Goal: Task Accomplishment & Management: Use online tool/utility

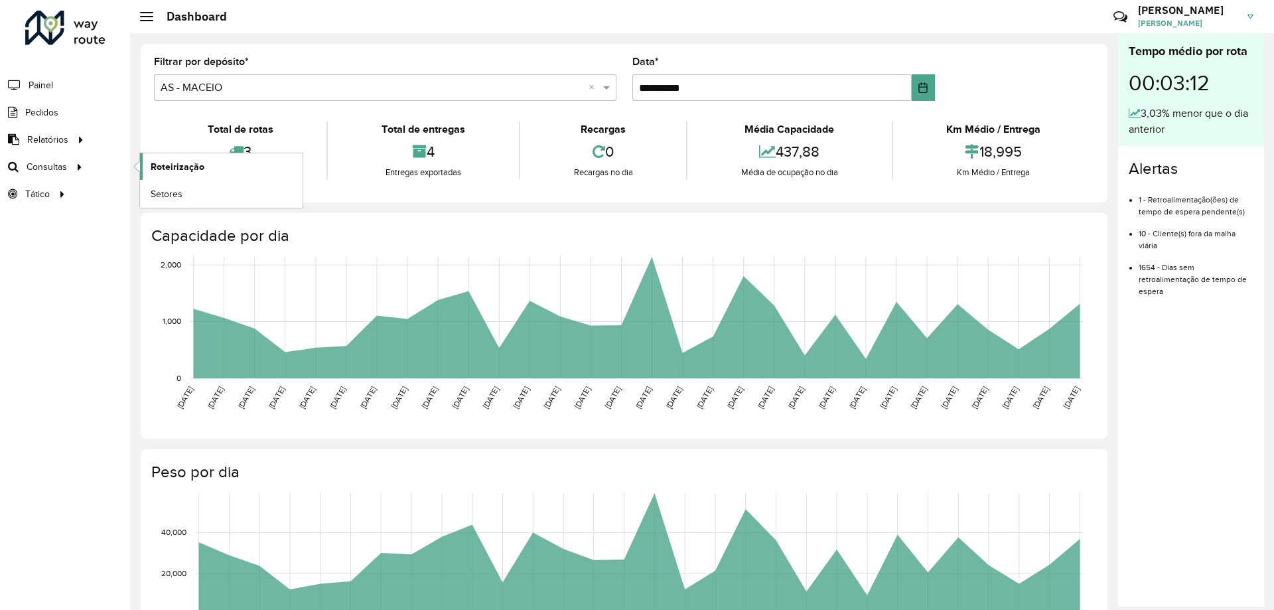
click at [163, 167] on span "Roteirização" at bounding box center [178, 167] width 54 height 14
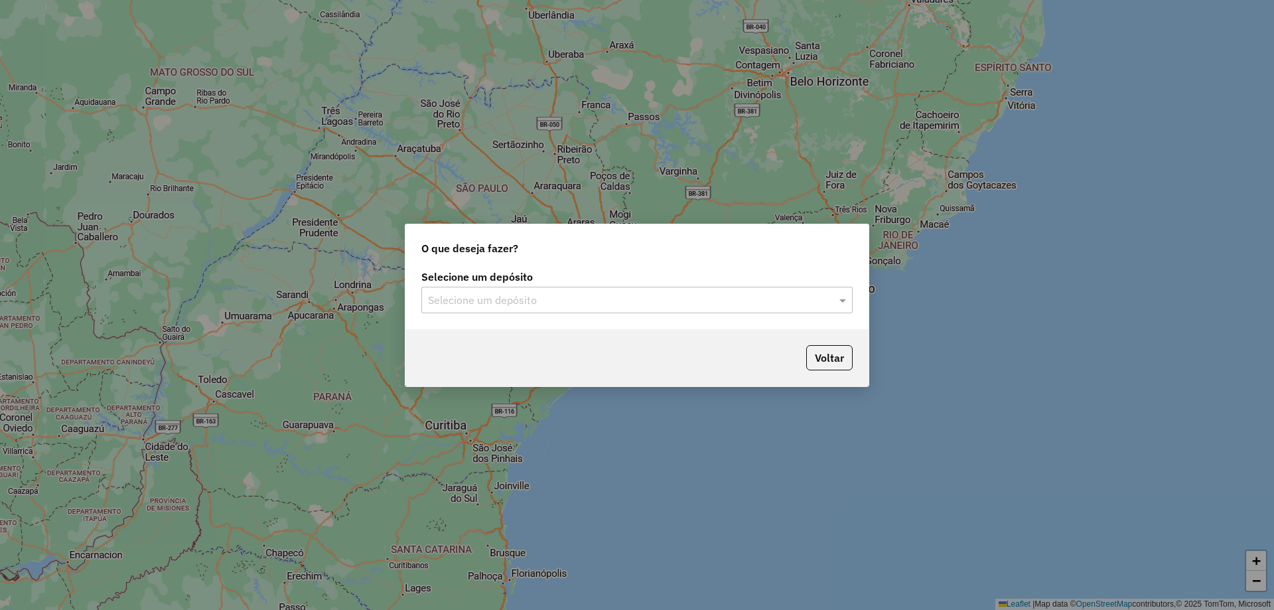
click at [607, 290] on div "Selecione um depósito" at bounding box center [636, 300] width 431 height 27
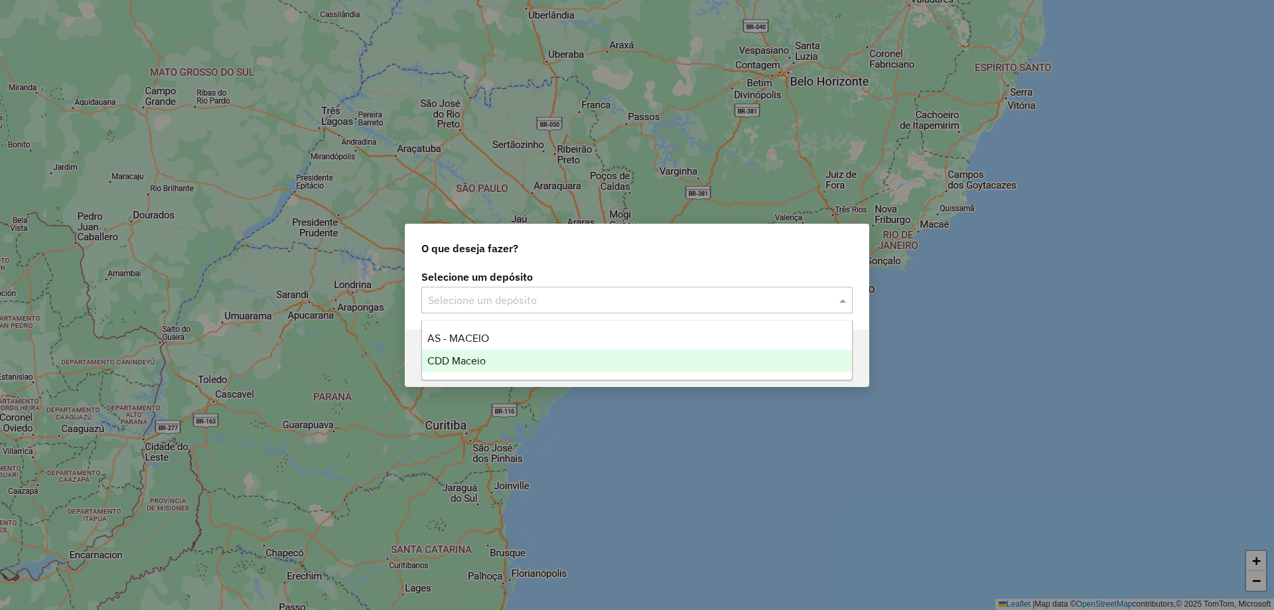
click at [502, 364] on div "CDD Maceio" at bounding box center [637, 361] width 430 height 23
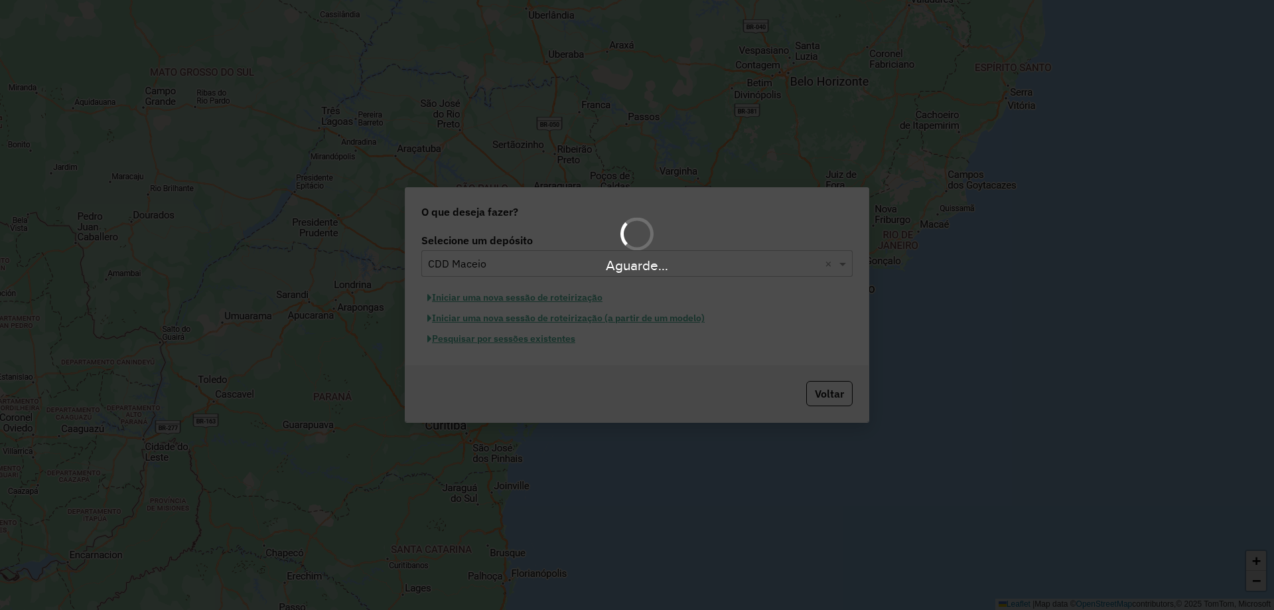
click at [530, 344] on div "Aguarde..." at bounding box center [637, 305] width 1274 height 610
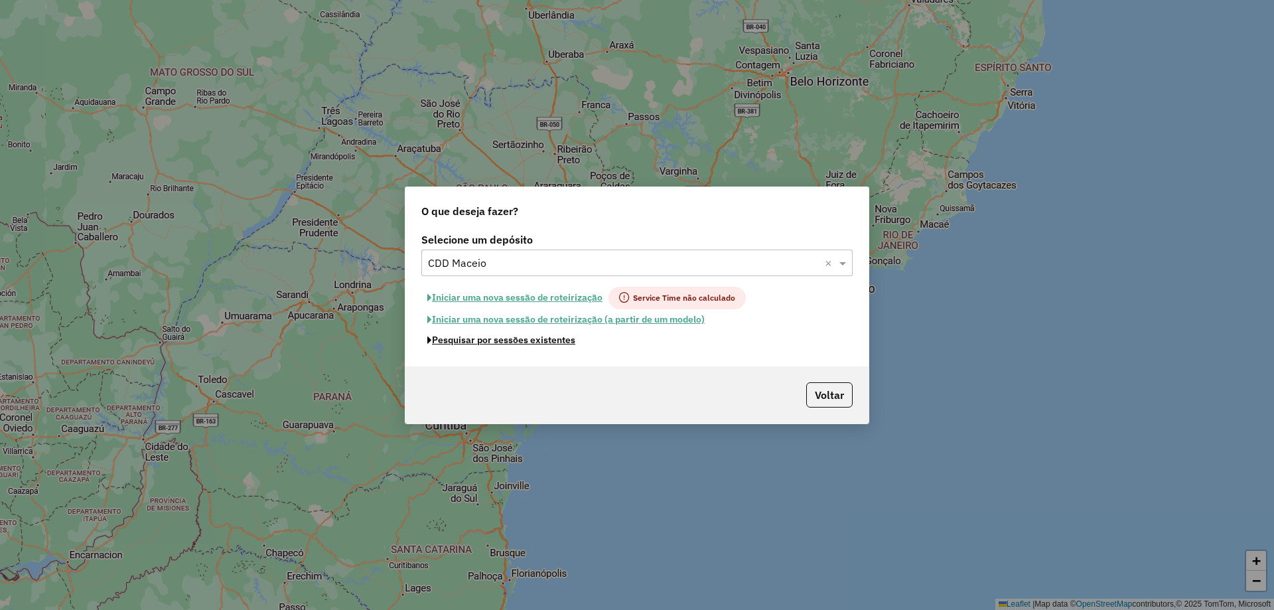
click at [530, 344] on button "Pesquisar por sessões existentes" at bounding box center [501, 340] width 160 height 21
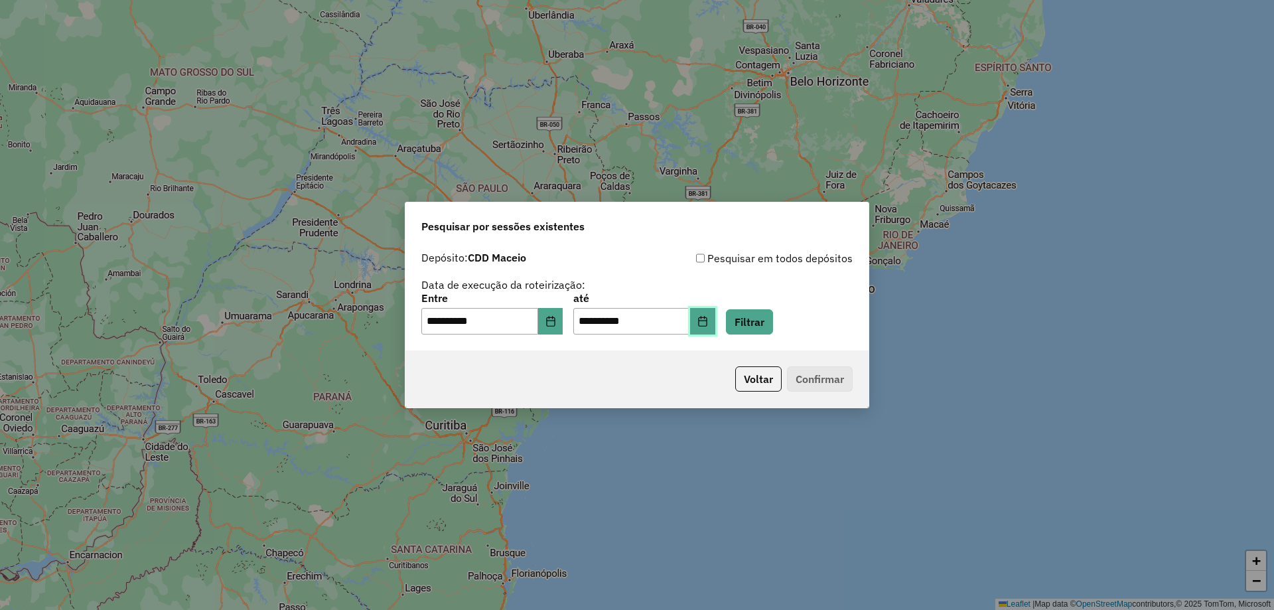
click at [715, 328] on button "Choose Date" at bounding box center [702, 321] width 25 height 27
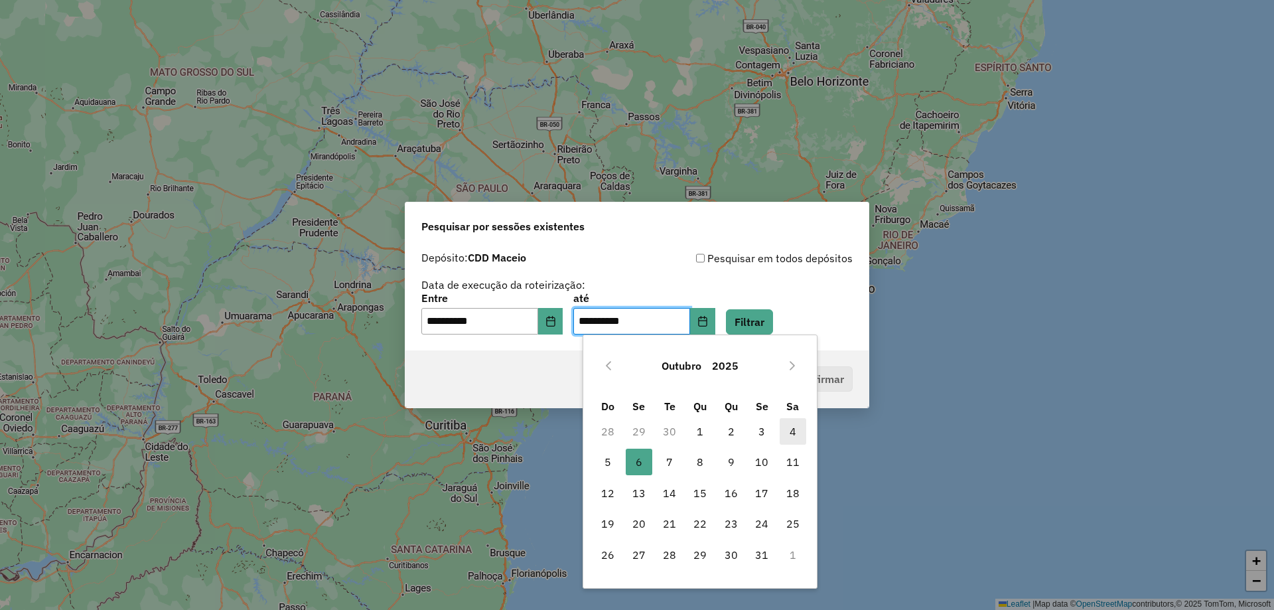
click at [784, 430] on span "4" at bounding box center [793, 431] width 27 height 27
type input "**********"
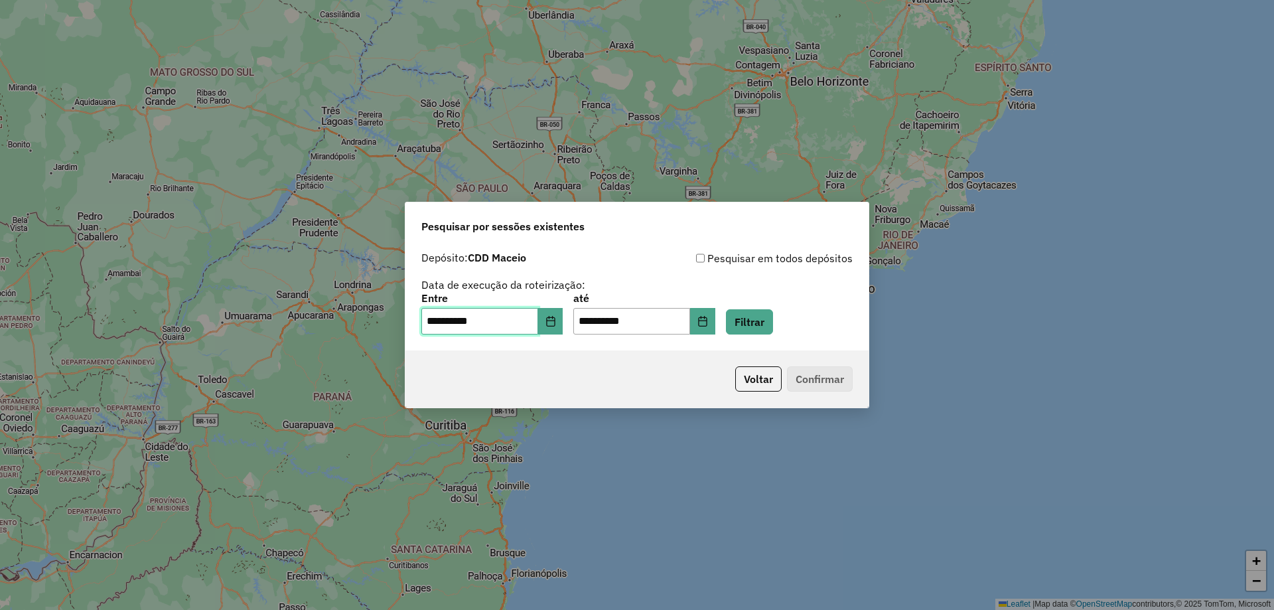
click at [538, 321] on input "**********" at bounding box center [479, 321] width 117 height 27
click at [773, 330] on button "Filtrar" at bounding box center [749, 321] width 47 height 25
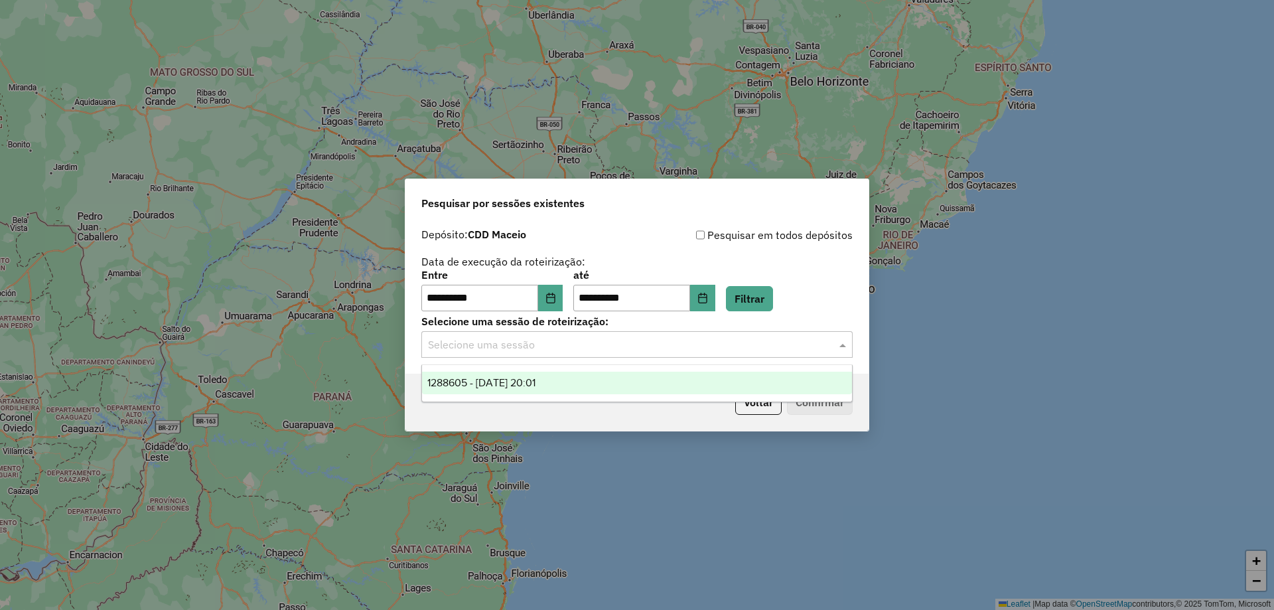
click at [556, 352] on input "text" at bounding box center [624, 345] width 392 height 16
click at [526, 382] on span "1288605 - 04/10/2025 20:01" at bounding box center [481, 382] width 108 height 11
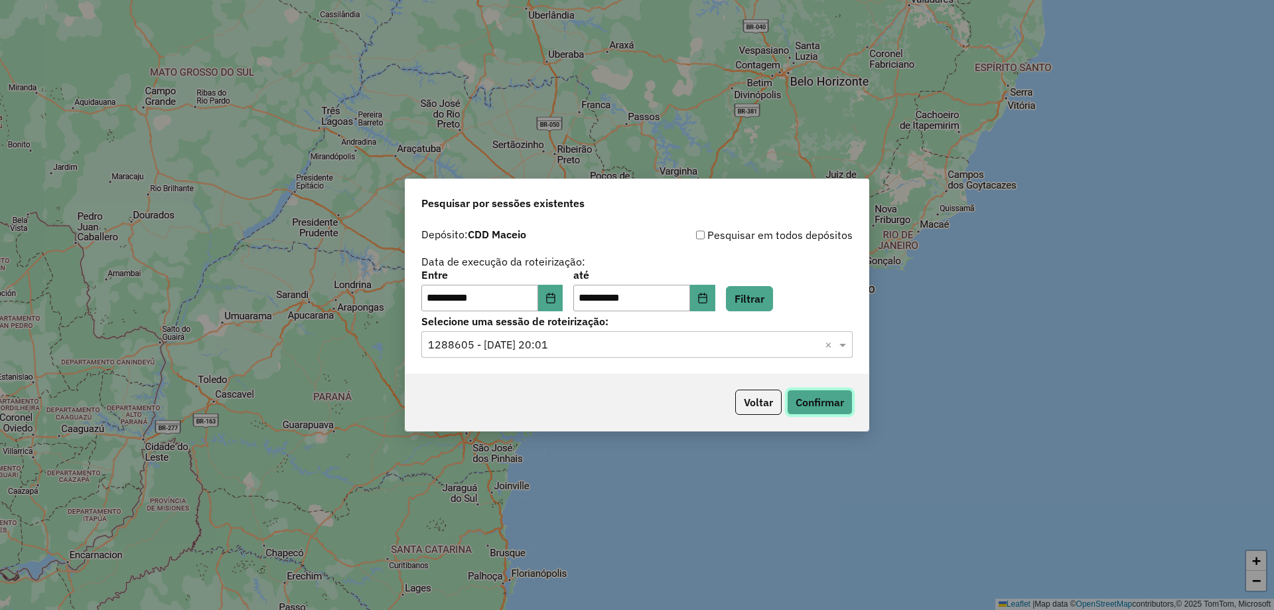
click at [812, 407] on button "Confirmar" at bounding box center [820, 402] width 66 height 25
click at [556, 296] on icon "Choose Date" at bounding box center [551, 298] width 11 height 11
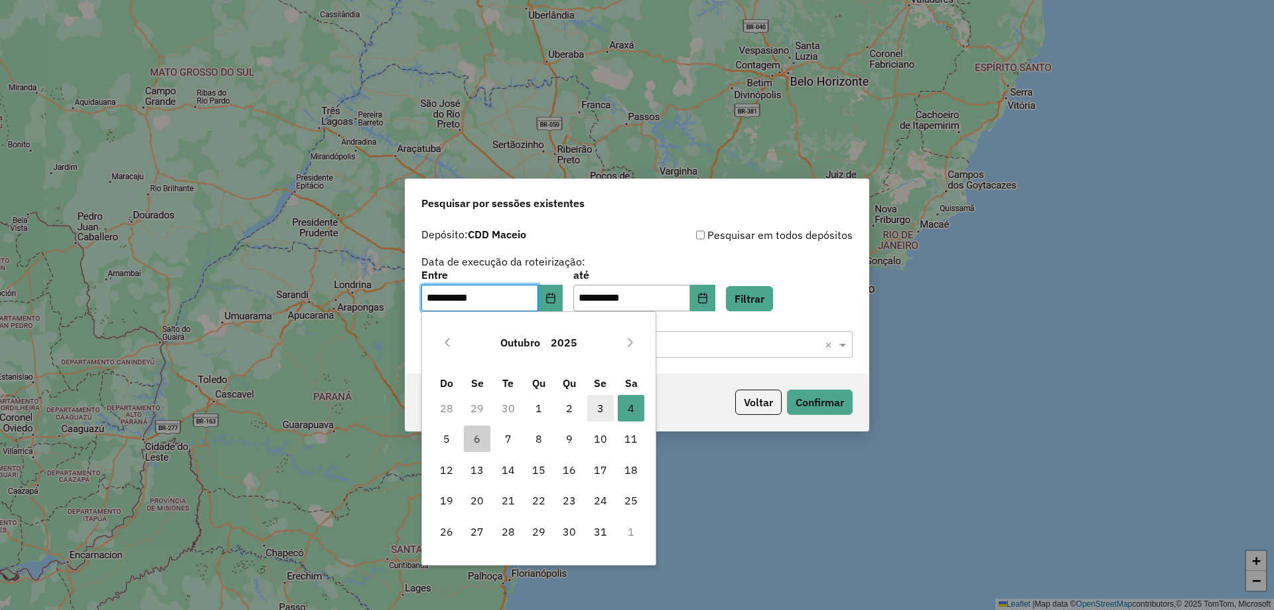
click at [591, 405] on span "3" at bounding box center [600, 408] width 27 height 27
type input "**********"
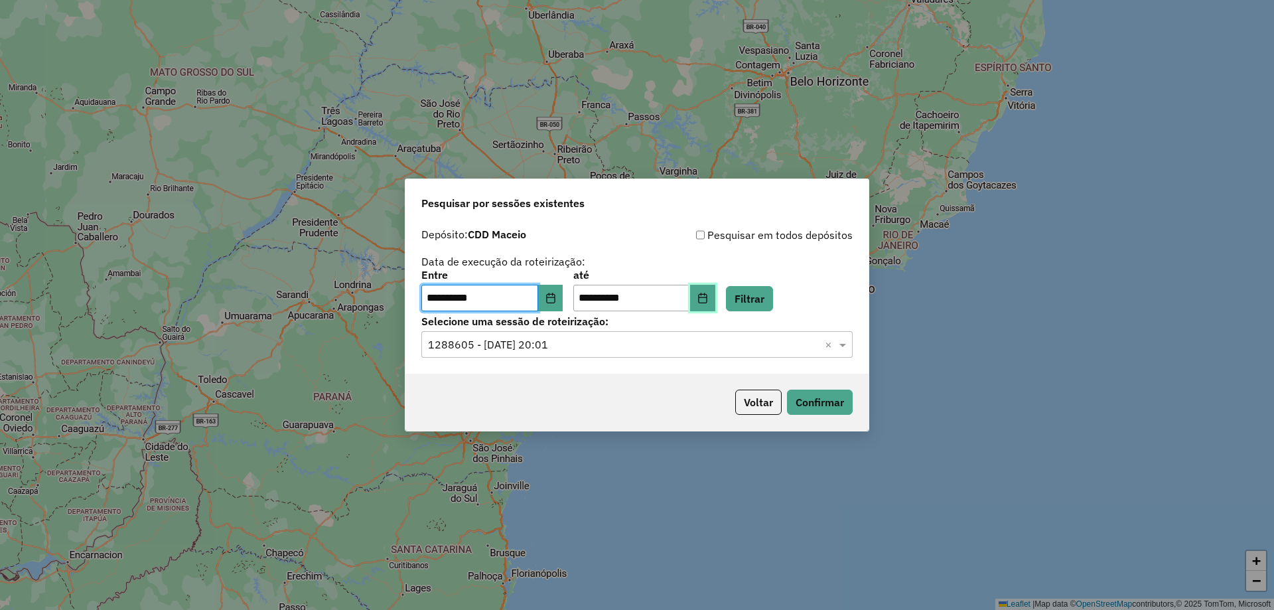
click at [715, 289] on button "Choose Date" at bounding box center [702, 298] width 25 height 27
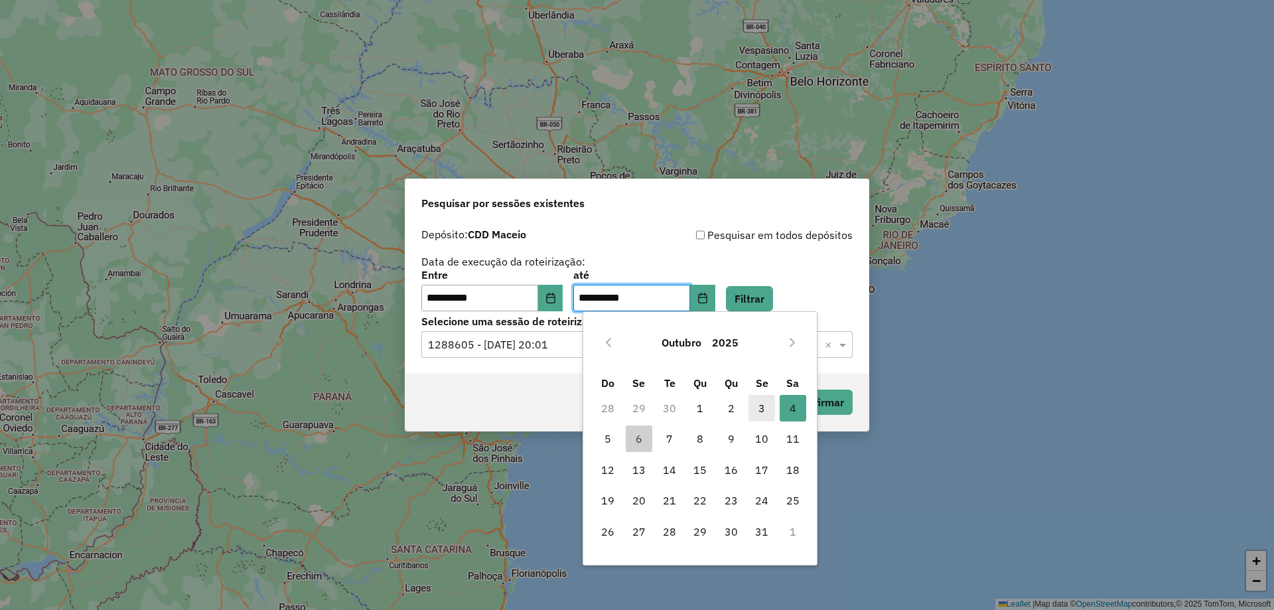
click at [758, 403] on span "3" at bounding box center [762, 408] width 27 height 27
type input "**********"
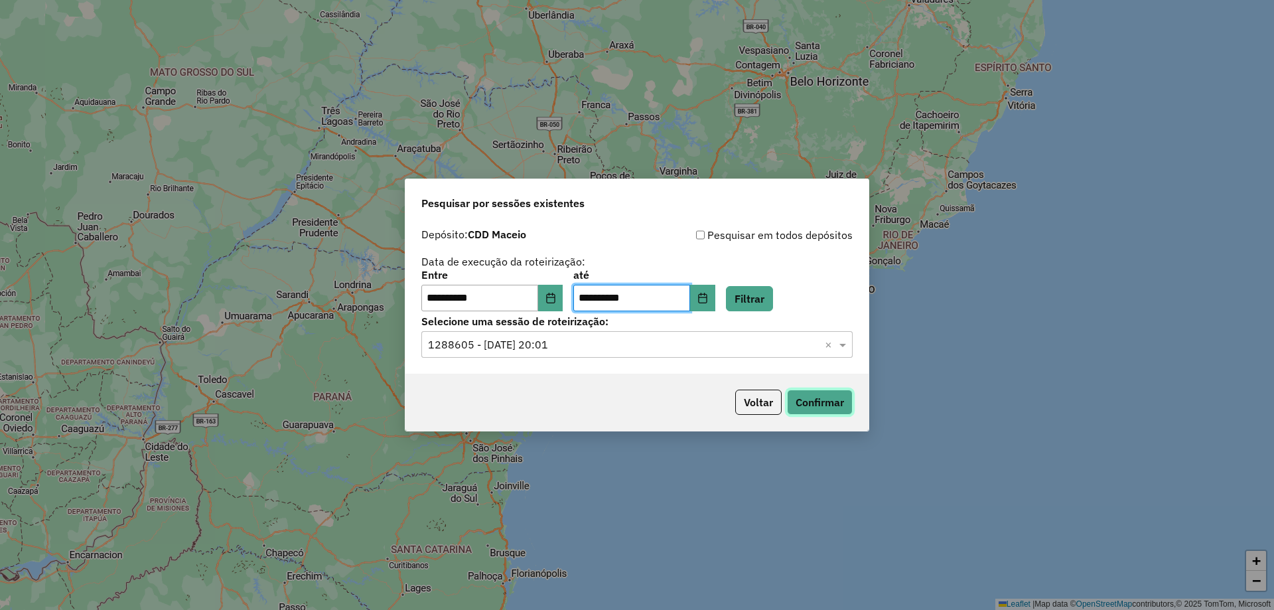
click at [838, 400] on button "Confirmar" at bounding box center [820, 402] width 66 height 25
click at [824, 407] on button "Confirmar" at bounding box center [820, 402] width 66 height 25
click at [765, 301] on button "Filtrar" at bounding box center [749, 298] width 47 height 25
click at [650, 340] on input "text" at bounding box center [624, 345] width 392 height 16
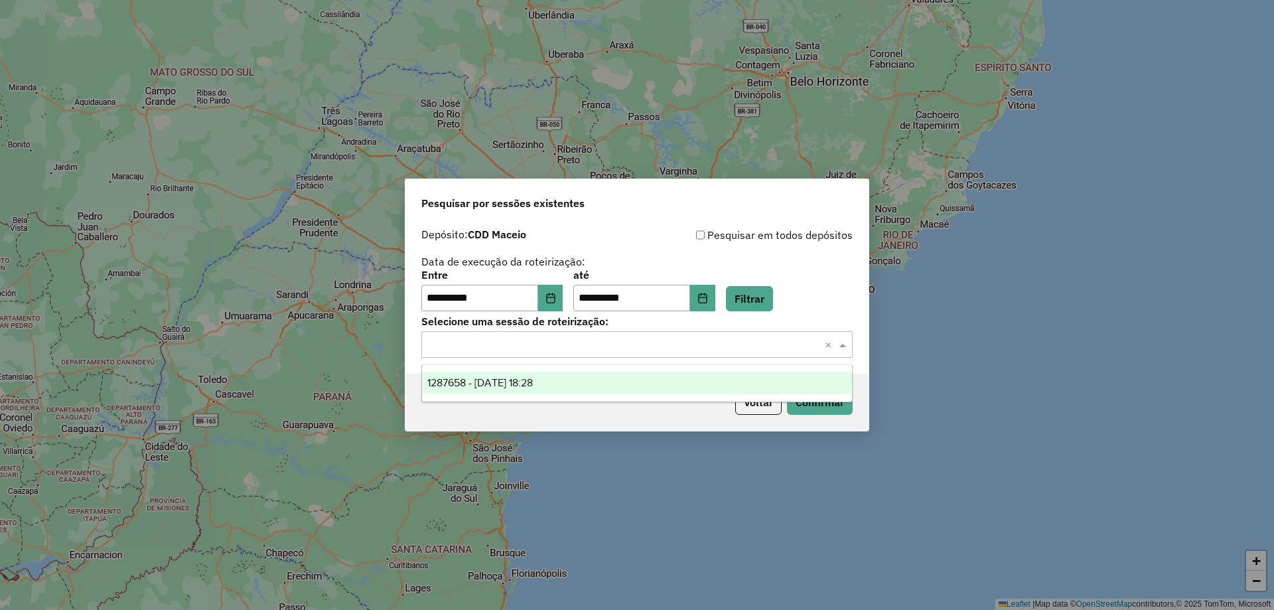
click at [575, 378] on div "1287658 - 03/10/2025 18:28" at bounding box center [637, 383] width 430 height 23
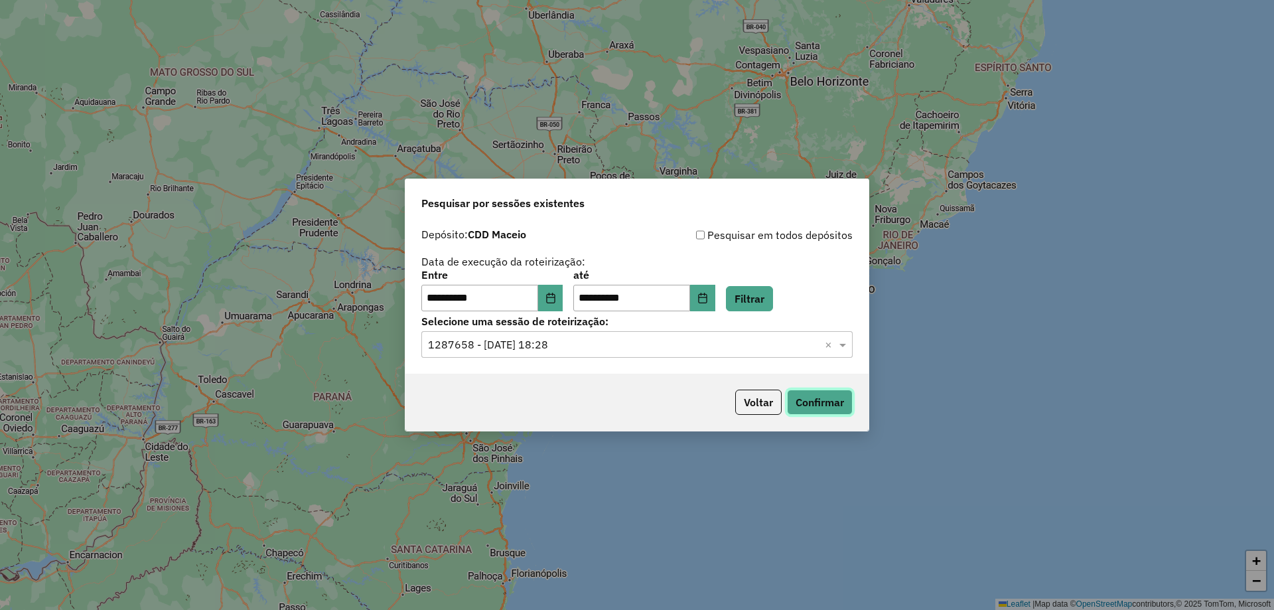
click at [825, 399] on button "Confirmar" at bounding box center [820, 402] width 66 height 25
click at [555, 297] on button "Choose Date" at bounding box center [550, 298] width 25 height 27
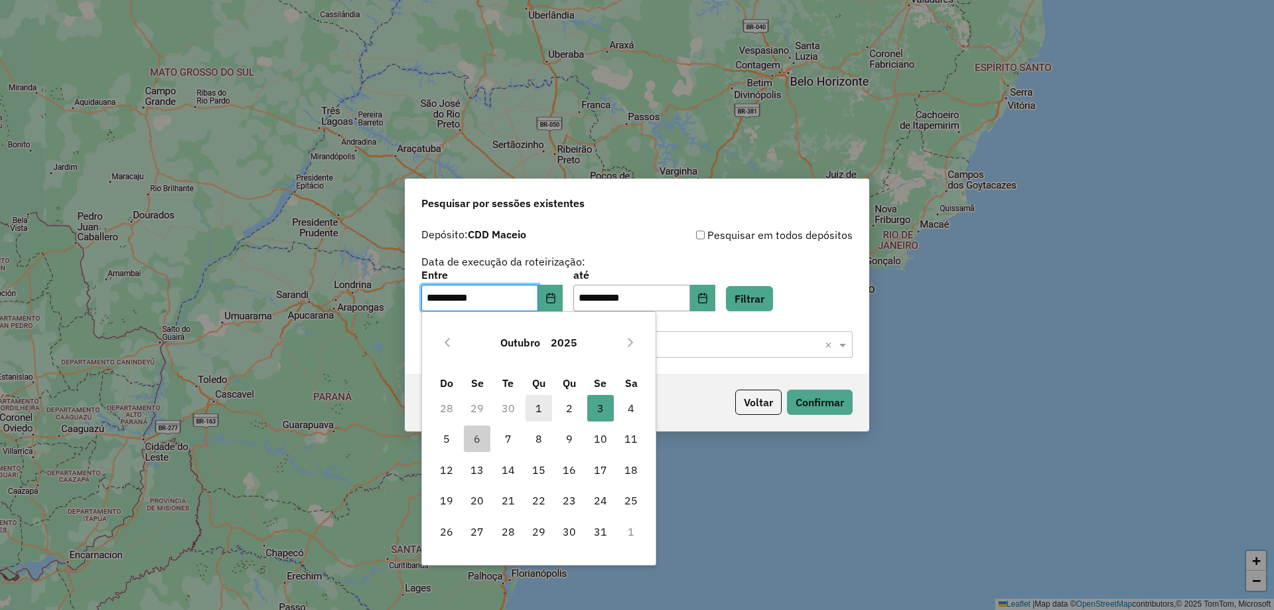
click at [546, 412] on span "1" at bounding box center [539, 408] width 27 height 27
type input "**********"
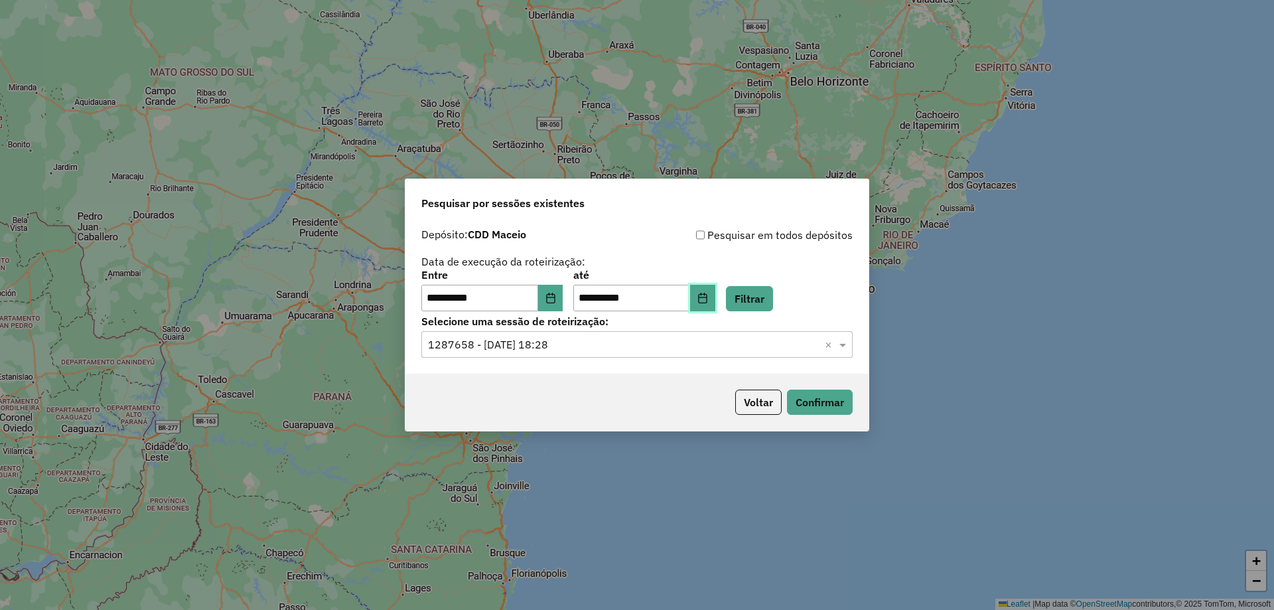
click at [711, 297] on button "Choose Date" at bounding box center [702, 298] width 25 height 27
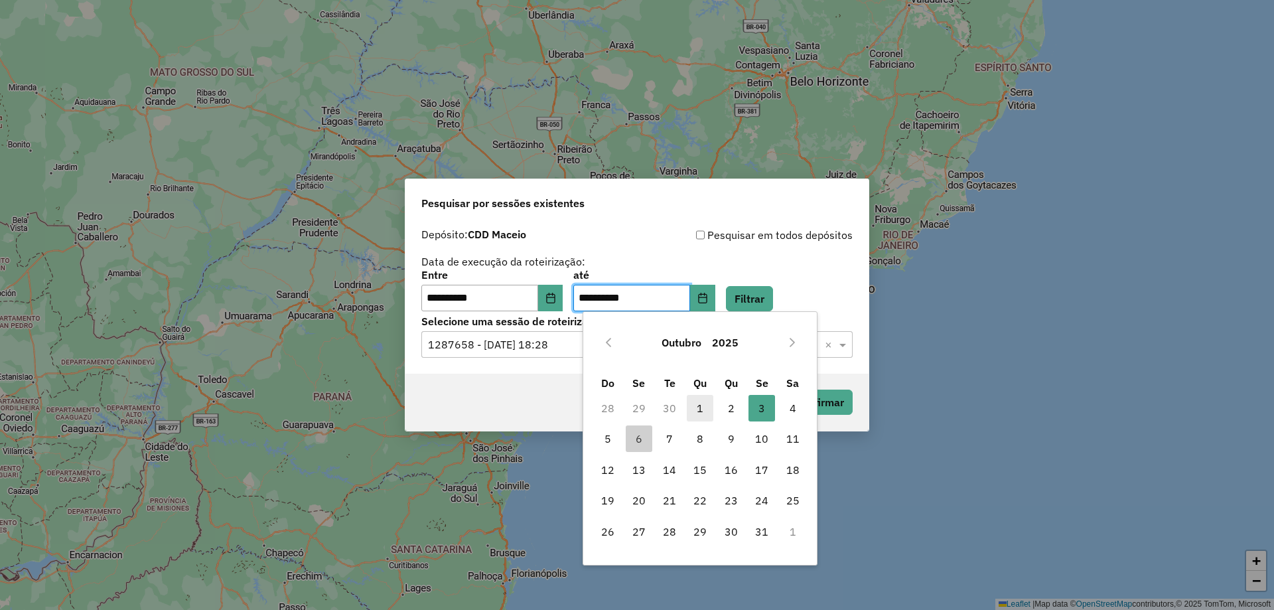
click at [698, 409] on span "1" at bounding box center [700, 408] width 27 height 27
type input "**********"
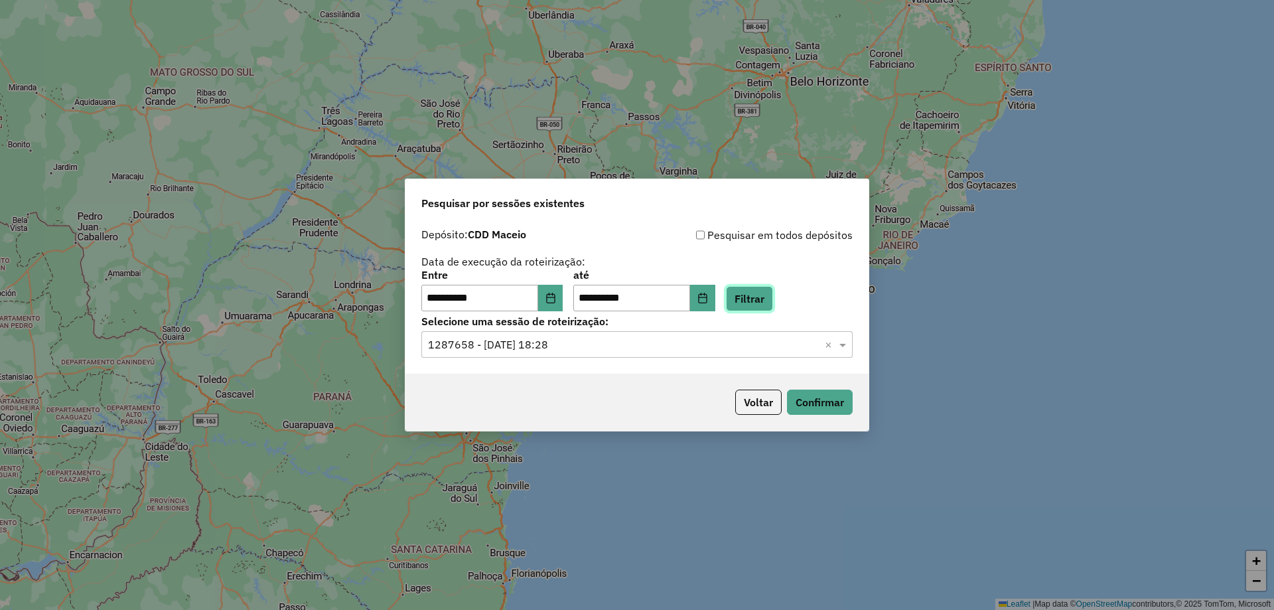
click at [754, 294] on button "Filtrar" at bounding box center [749, 298] width 47 height 25
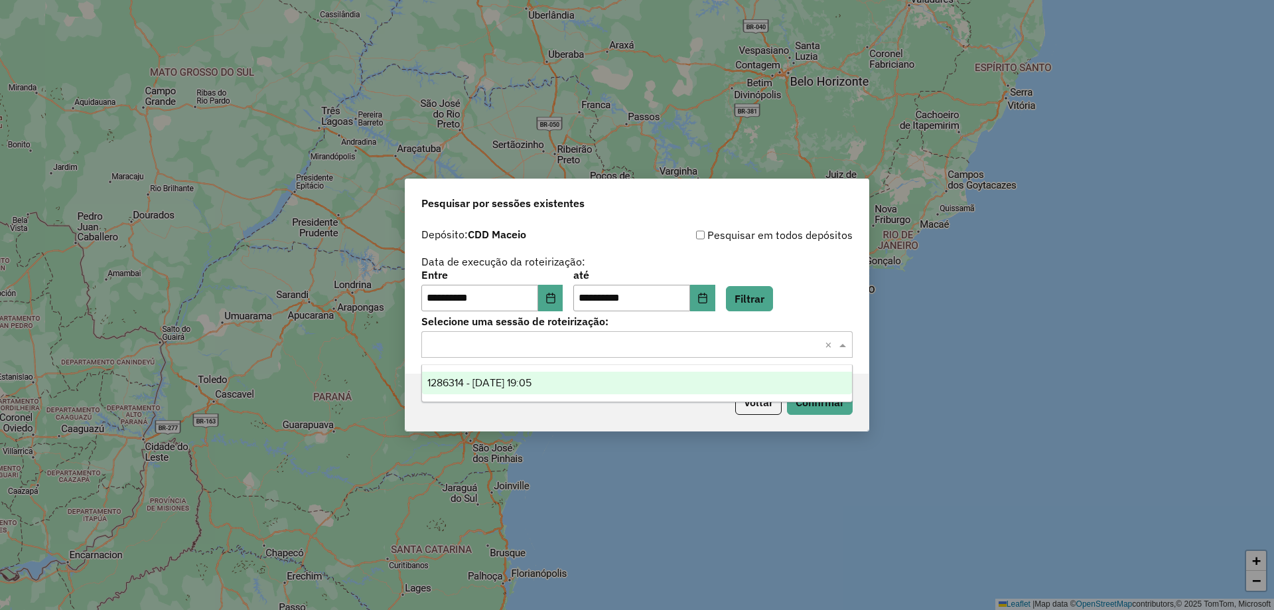
click at [622, 342] on input "text" at bounding box center [624, 345] width 392 height 16
click at [577, 375] on div "1286314 - 01/10/2025 19:05" at bounding box center [637, 383] width 430 height 23
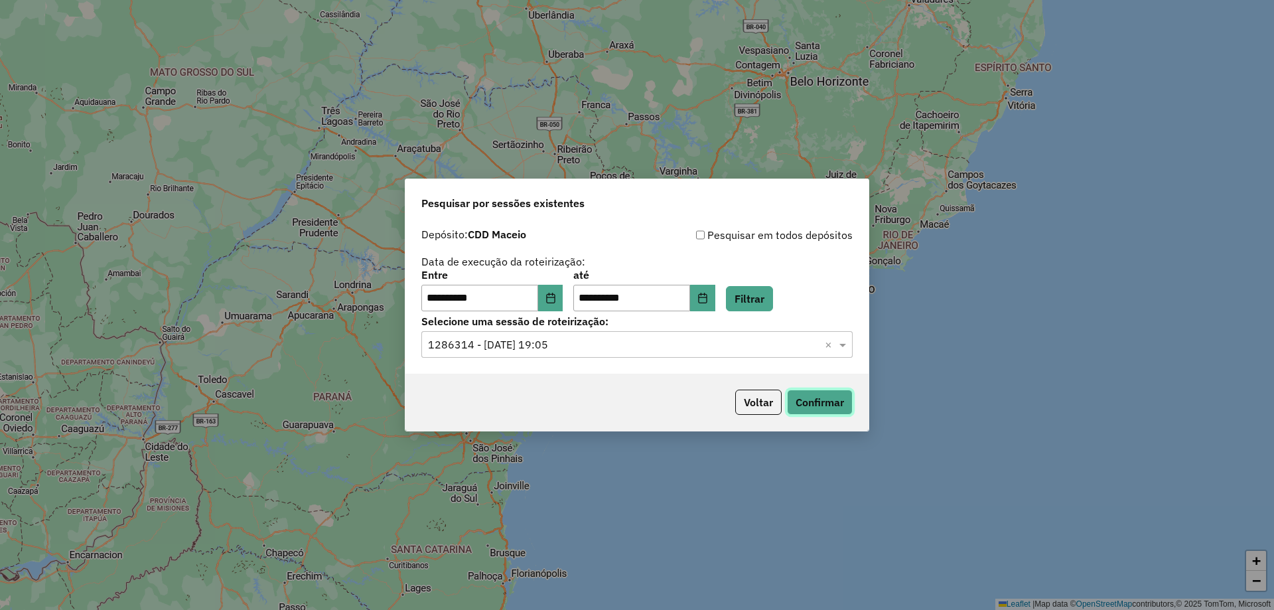
click at [822, 409] on button "Confirmar" at bounding box center [820, 402] width 66 height 25
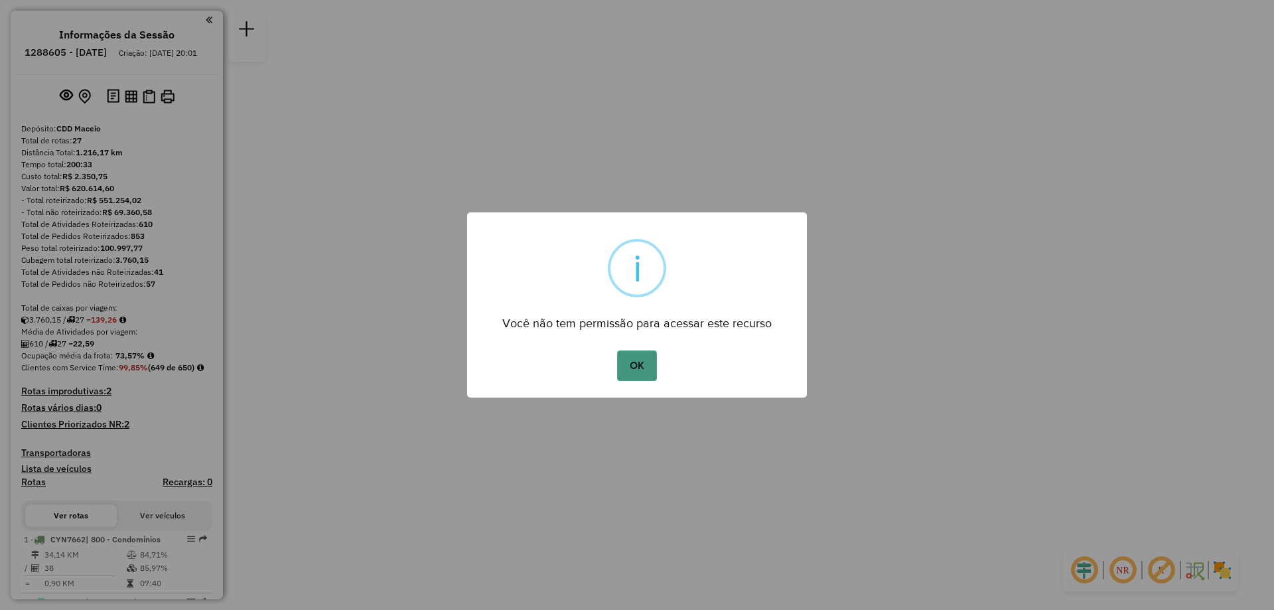
click at [632, 356] on button "OK" at bounding box center [636, 365] width 39 height 31
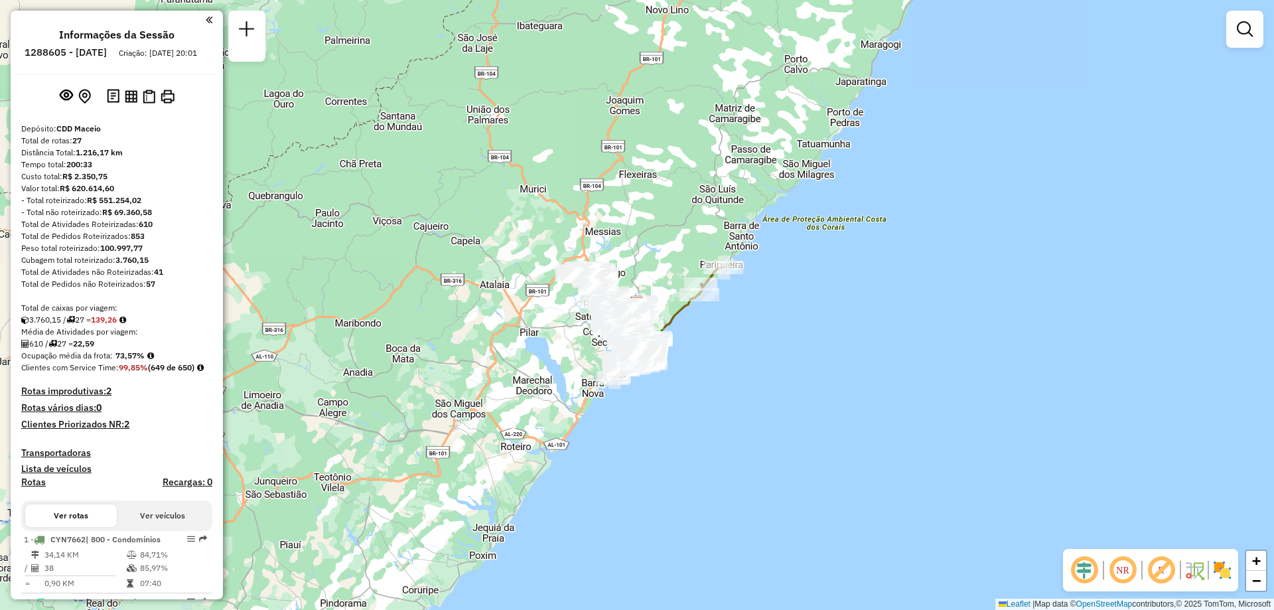
click at [1122, 569] on em at bounding box center [1123, 570] width 32 height 32
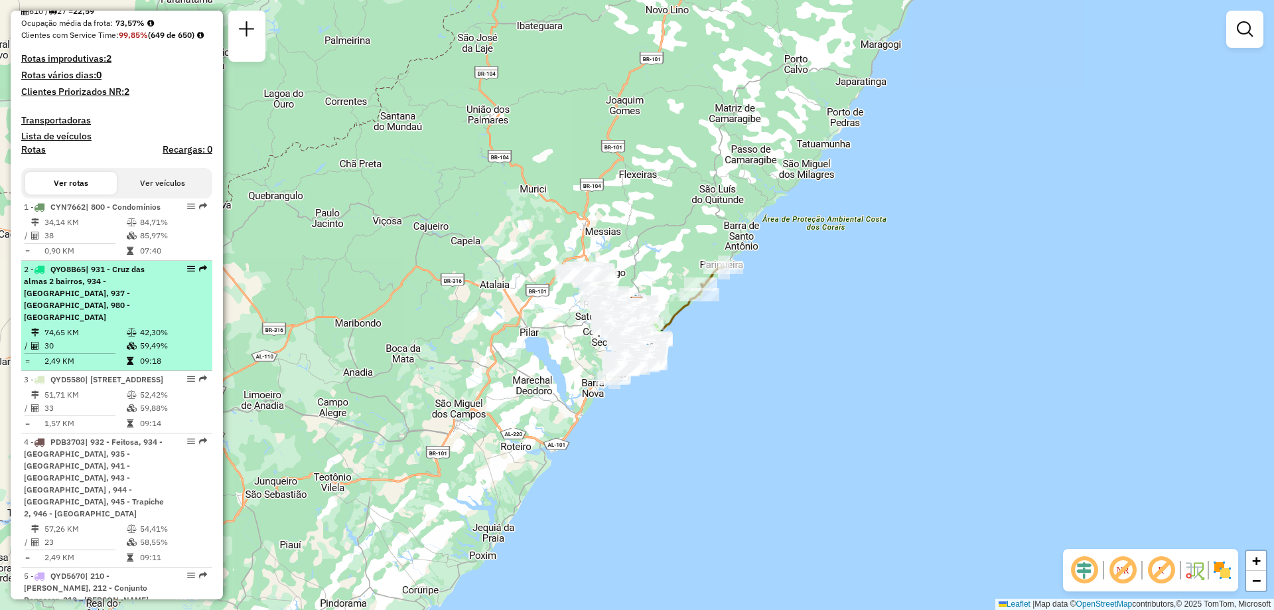
click at [135, 322] on span "| 931 - Cruz das almas 2 bairros, 934 - Pitanguinha, 937 - Gruta de Lourdes, 98…" at bounding box center [84, 293] width 121 height 58
select select "**********"
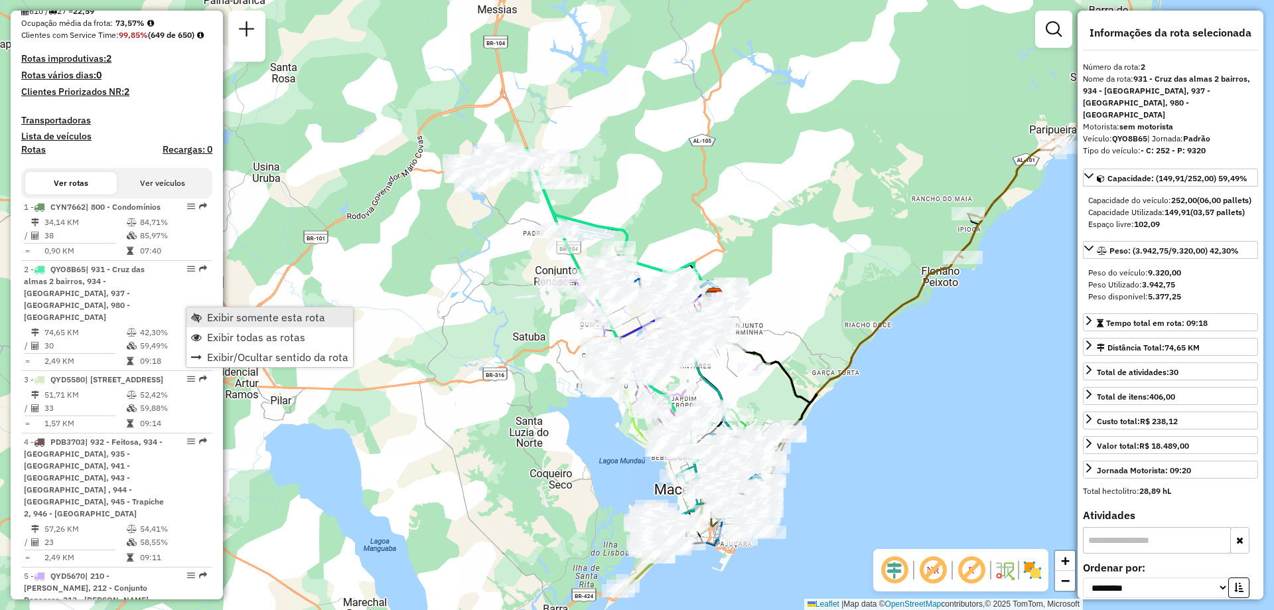
click at [200, 313] on span "Exibir somente esta rota" at bounding box center [196, 317] width 11 height 11
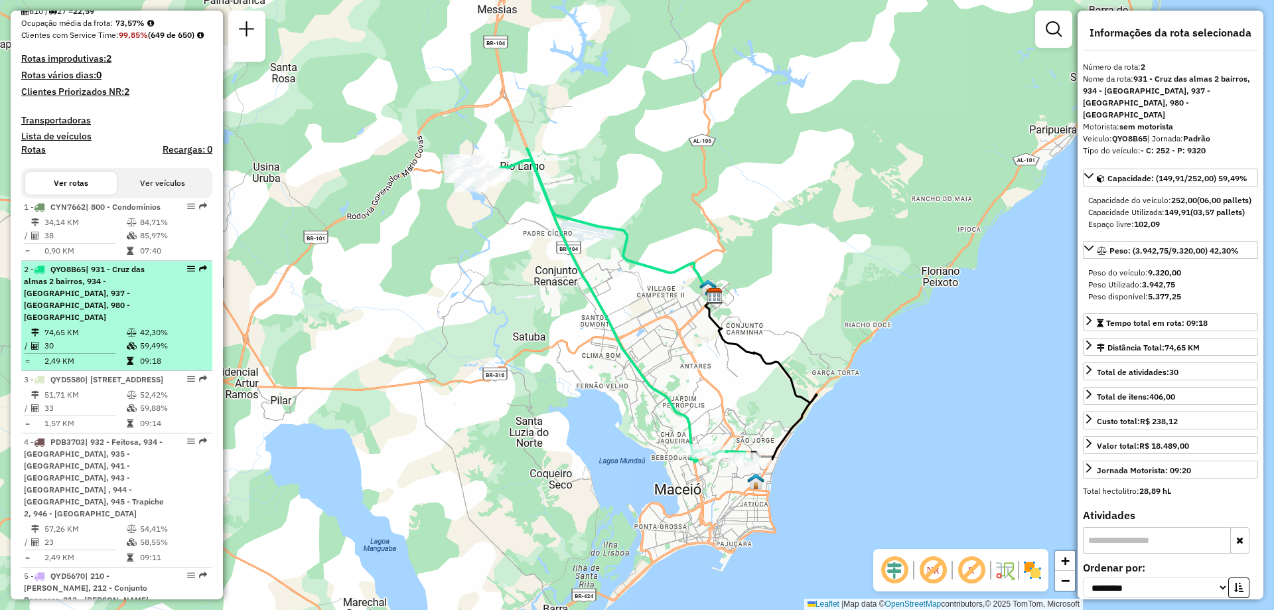
click at [161, 323] on div "2 - QYO8B65 | 931 - Cruz das almas 2 bairros, 934 - Pitanguinha, 937 - Gruta de…" at bounding box center [117, 293] width 186 height 60
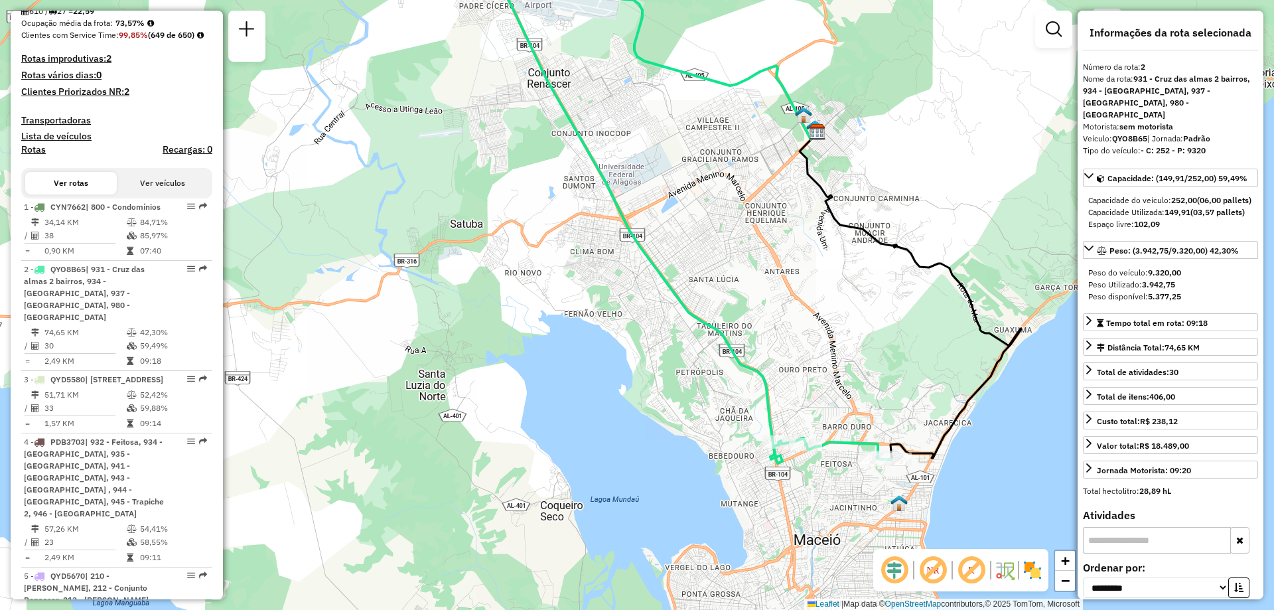
drag, startPoint x: 806, startPoint y: 387, endPoint x: 665, endPoint y: 323, distance: 154.4
click at [665, 323] on div "Janela de atendimento Grade de atendimento Capacidade Transportadoras Veículos …" at bounding box center [637, 305] width 1274 height 610
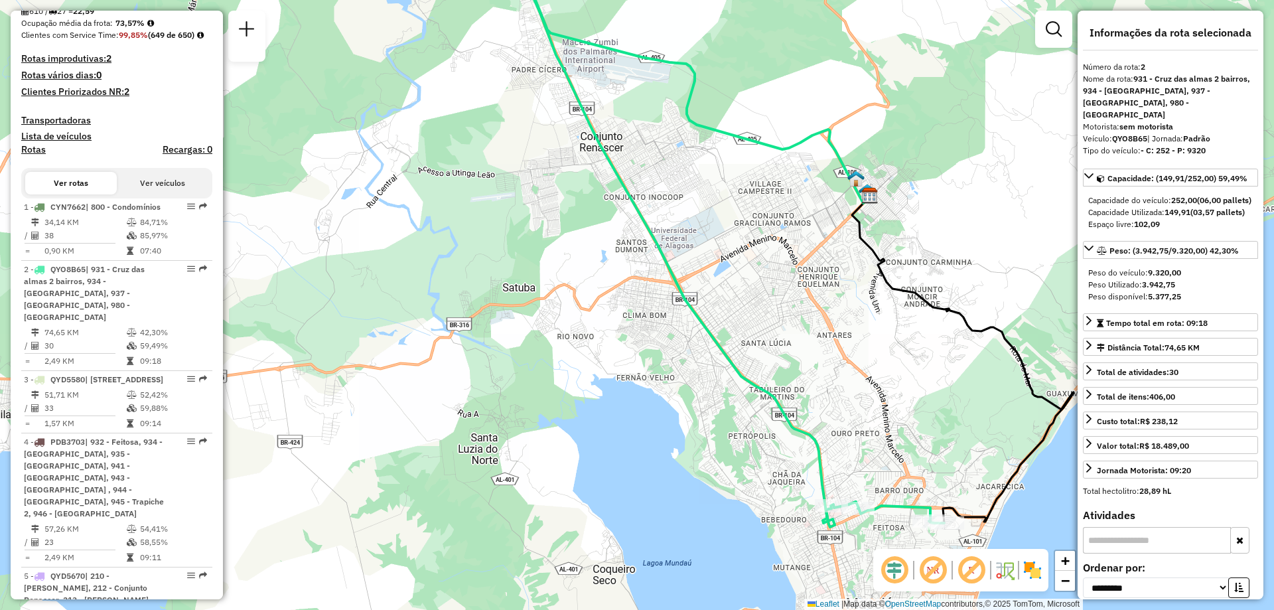
drag, startPoint x: 796, startPoint y: 366, endPoint x: 814, endPoint y: 417, distance: 53.5
click at [814, 417] on div "Janela de atendimento Grade de atendimento Capacidade Transportadoras Veículos …" at bounding box center [637, 305] width 1274 height 610
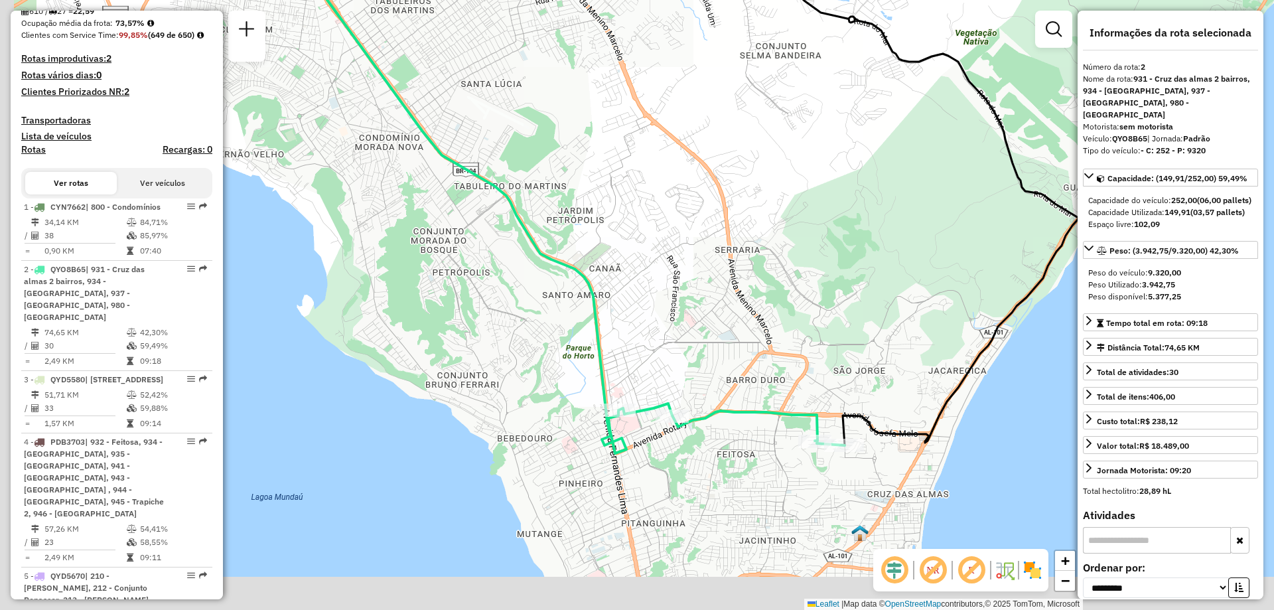
drag, startPoint x: 853, startPoint y: 460, endPoint x: 904, endPoint y: 315, distance: 153.4
click at [904, 315] on div "Janela de atendimento Grade de atendimento Capacidade Transportadoras Veículos …" at bounding box center [637, 305] width 1274 height 610
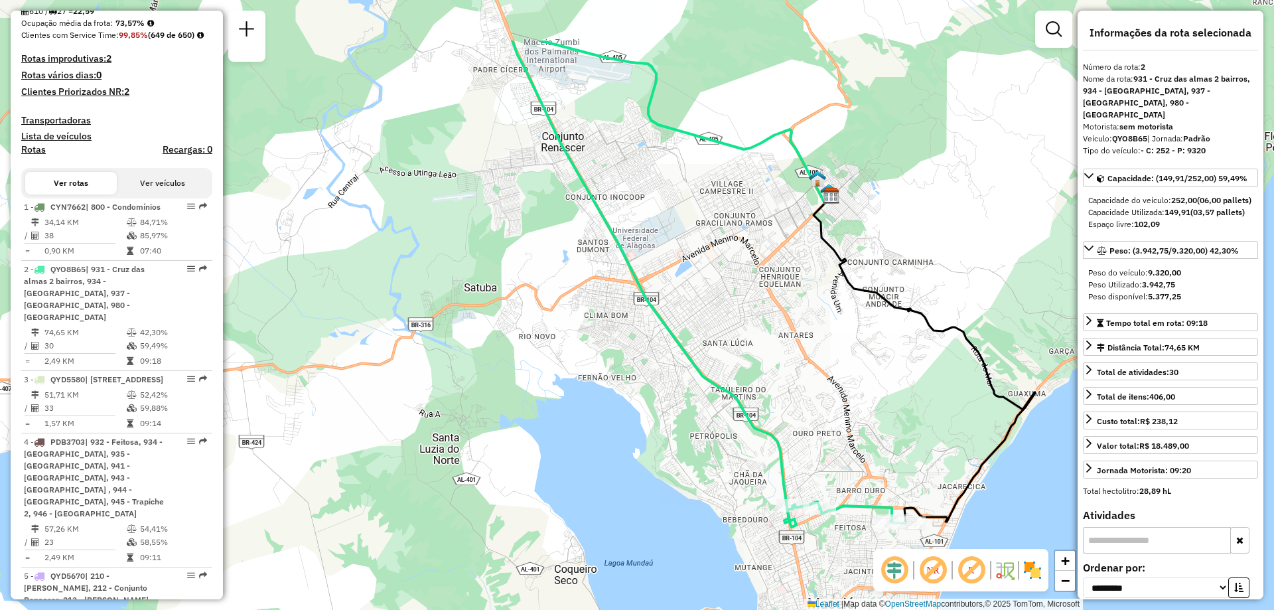
drag, startPoint x: 632, startPoint y: 193, endPoint x: 786, endPoint y: 295, distance: 184.4
click at [786, 295] on div "Janela de atendimento Grade de atendimento Capacidade Transportadoras Veículos …" at bounding box center [637, 305] width 1274 height 610
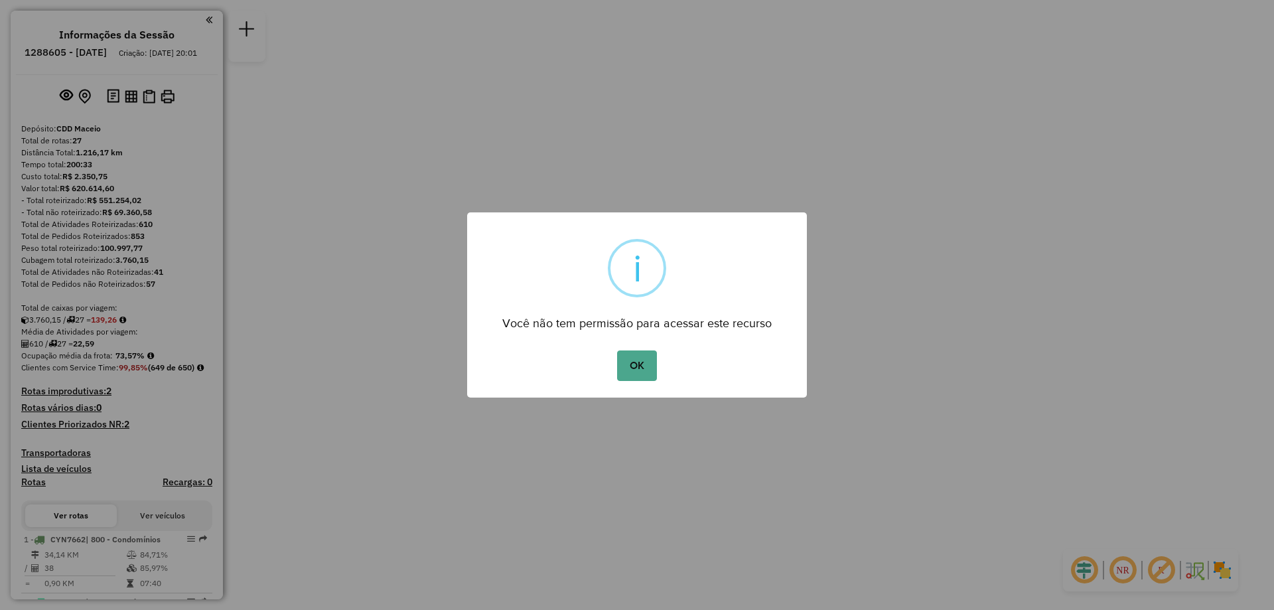
click at [640, 348] on div "OK No Cancel" at bounding box center [637, 365] width 340 height 37
click at [640, 359] on button "OK" at bounding box center [636, 365] width 39 height 31
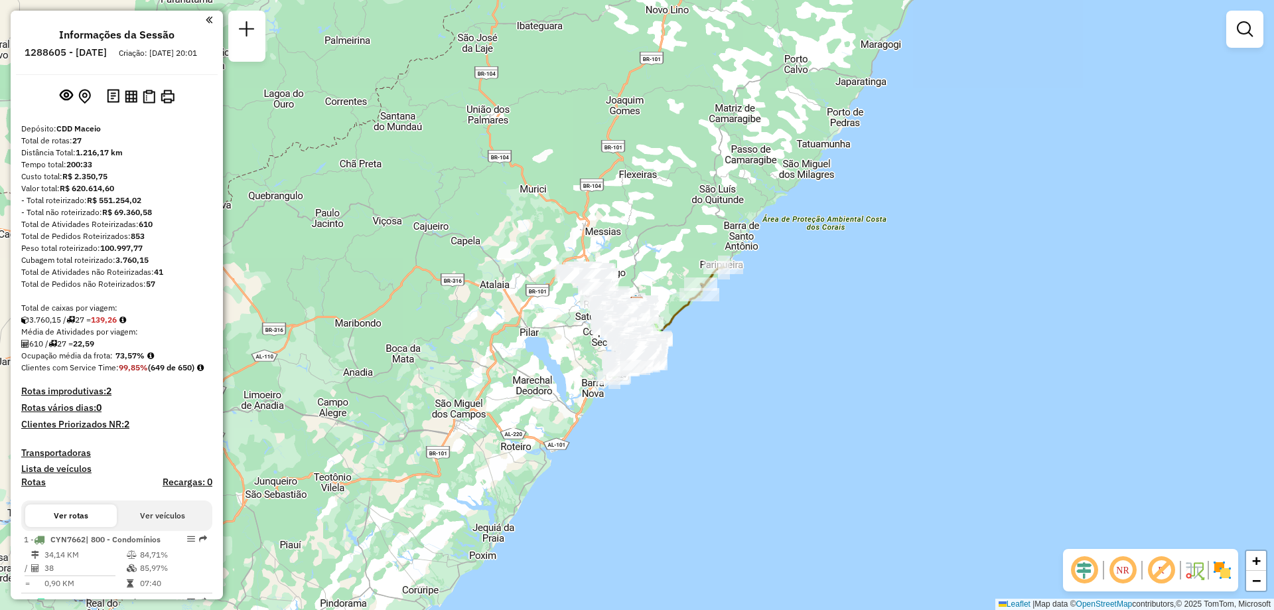
scroll to position [332, 0]
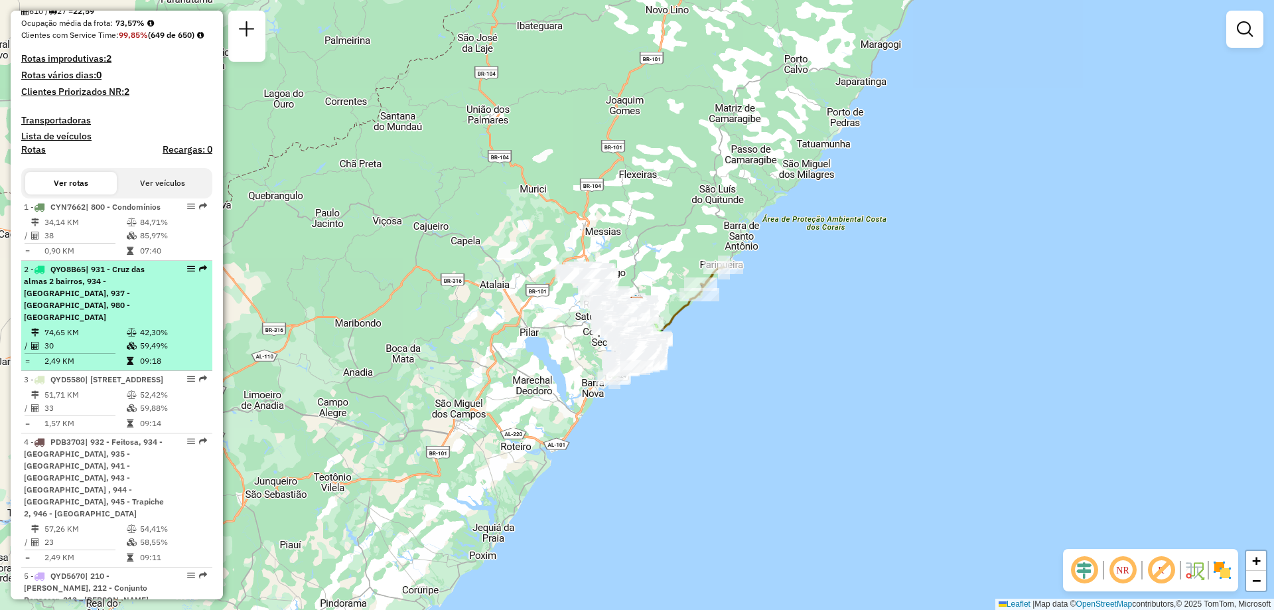
click at [156, 323] on div "2 - QYO8B65 | 931 - Cruz das almas 2 bairros, 934 - Pitanguinha, 937 - Gruta de…" at bounding box center [94, 293] width 141 height 60
select select "**********"
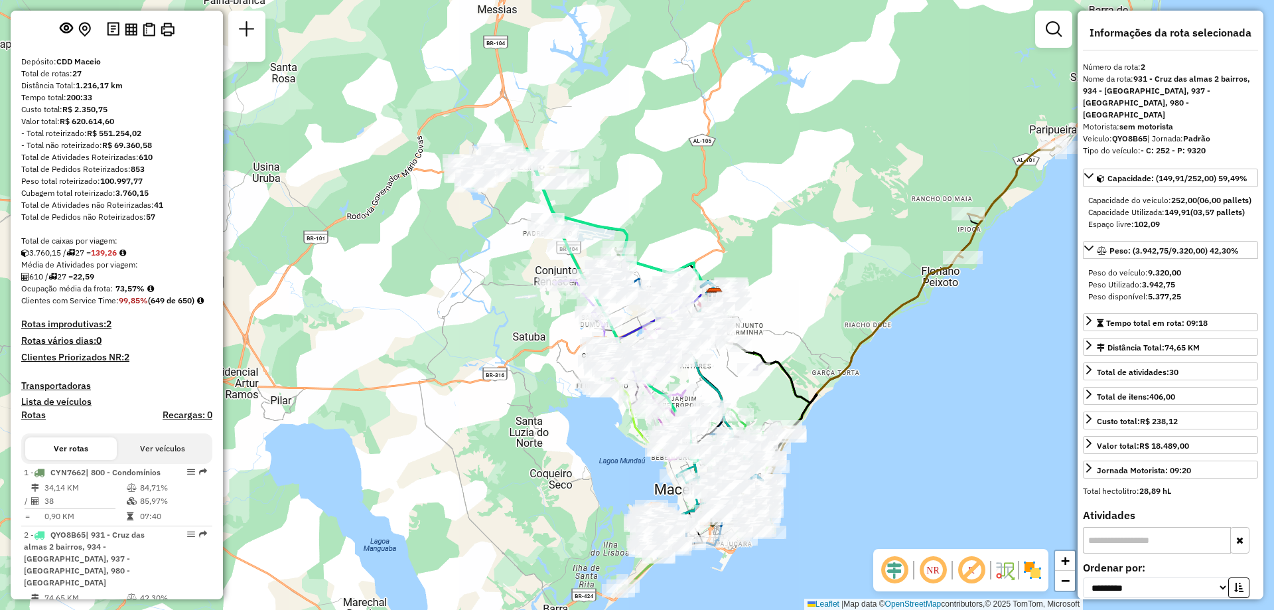
scroll to position [0, 0]
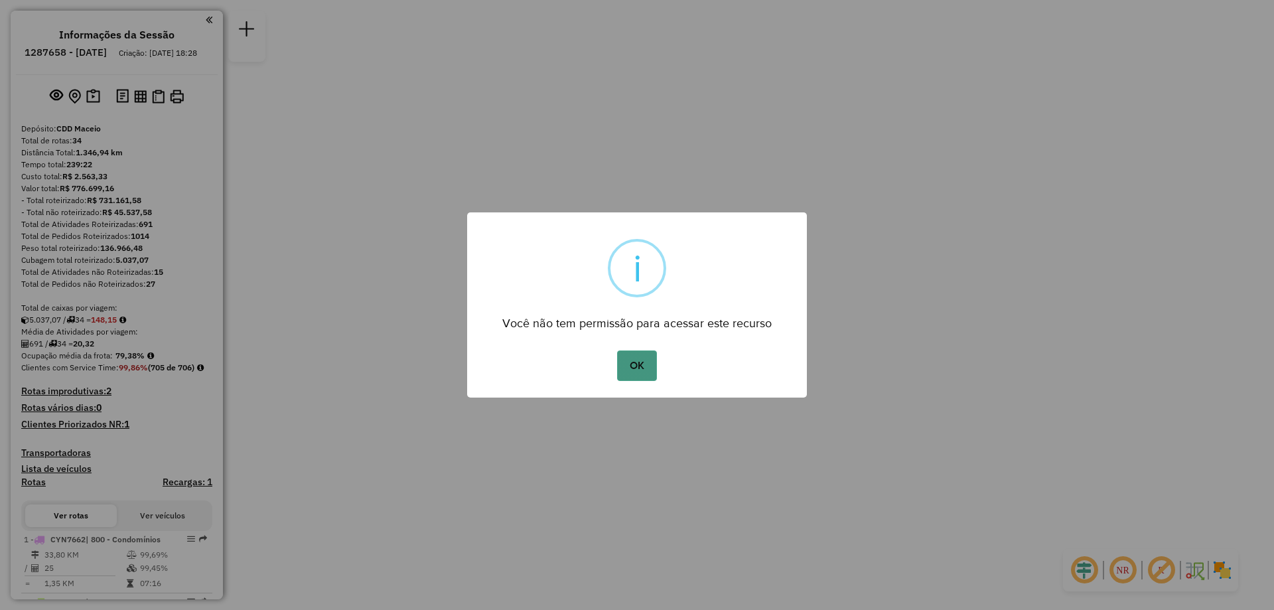
click at [644, 362] on button "OK" at bounding box center [636, 365] width 39 height 31
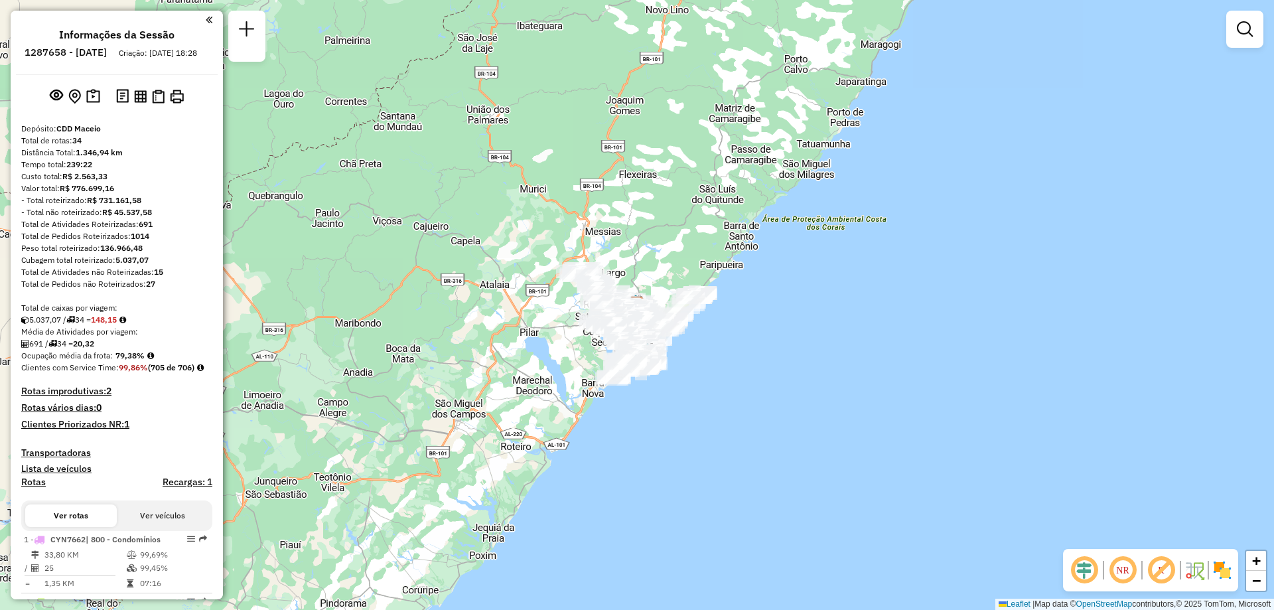
scroll to position [332, 0]
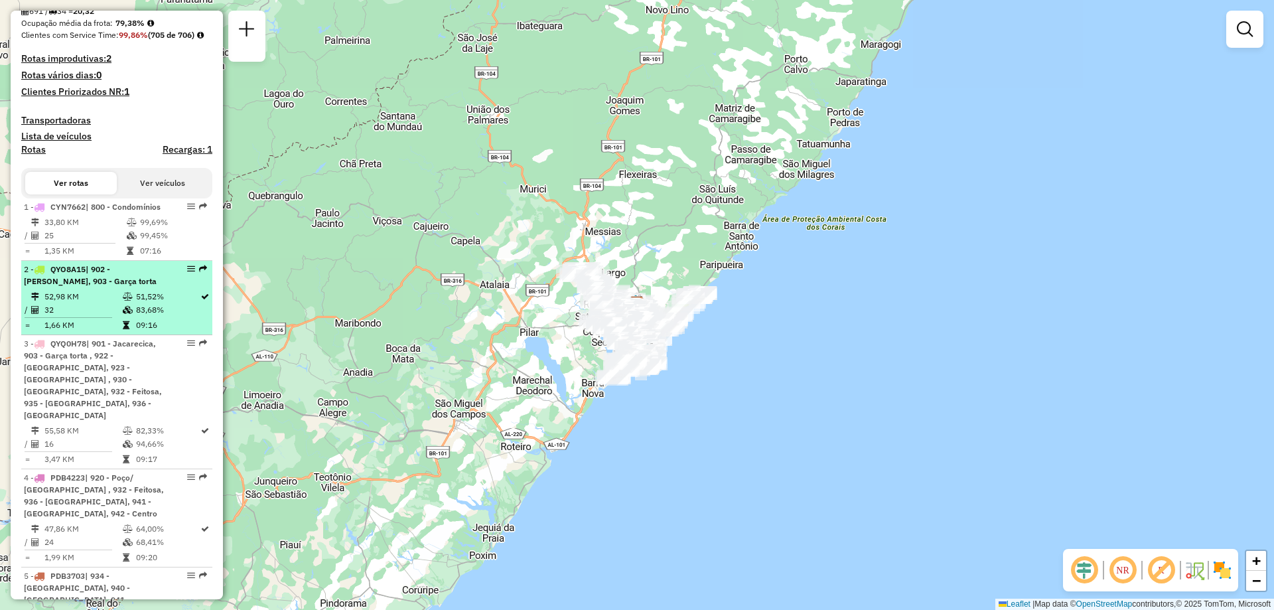
click at [172, 303] on td "51,52%" at bounding box center [167, 296] width 64 height 13
select select "**********"
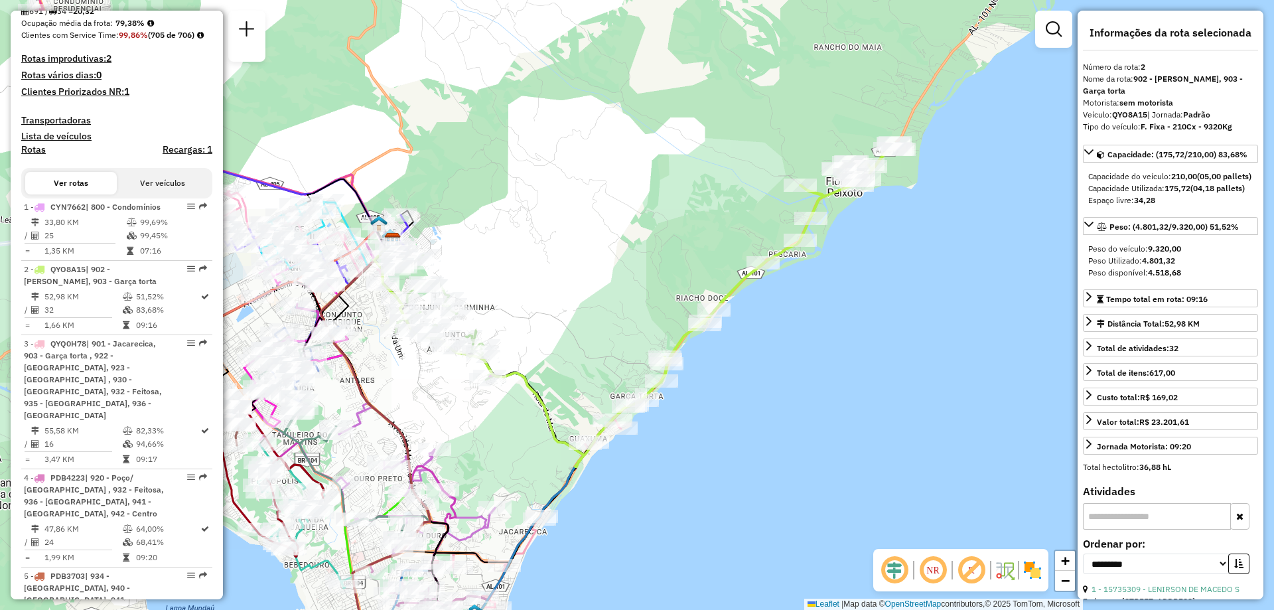
click at [936, 571] on em at bounding box center [933, 570] width 32 height 32
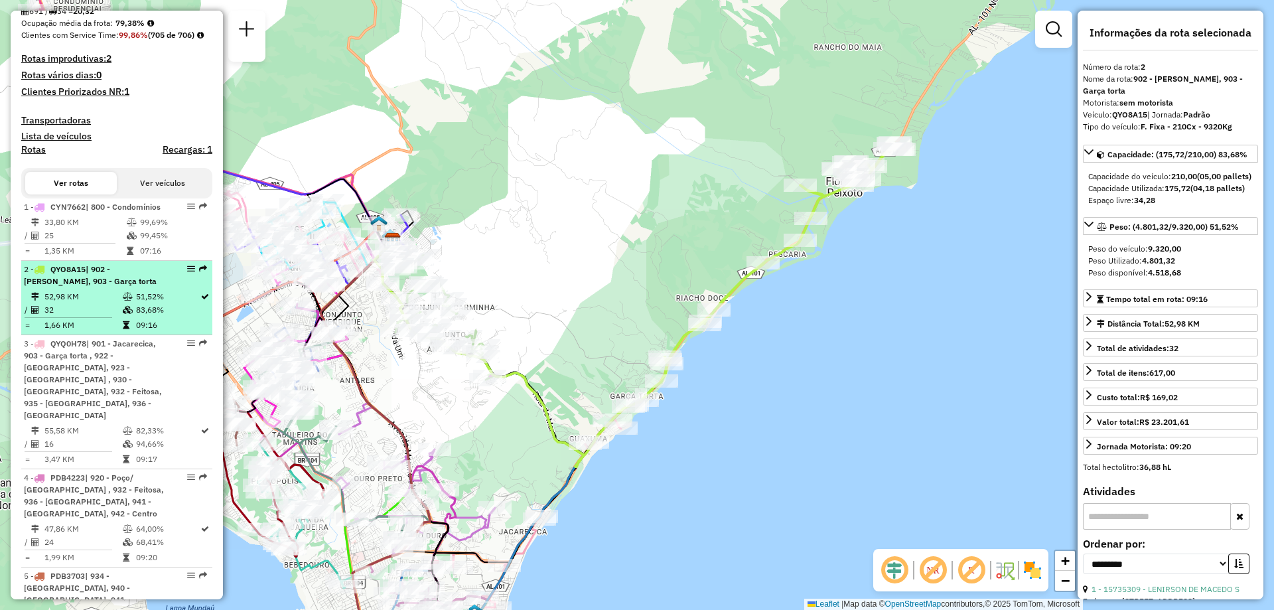
drag, startPoint x: 182, startPoint y: 303, endPoint x: 171, endPoint y: 305, distance: 10.9
click at [167, 273] on div at bounding box center [187, 269] width 40 height 8
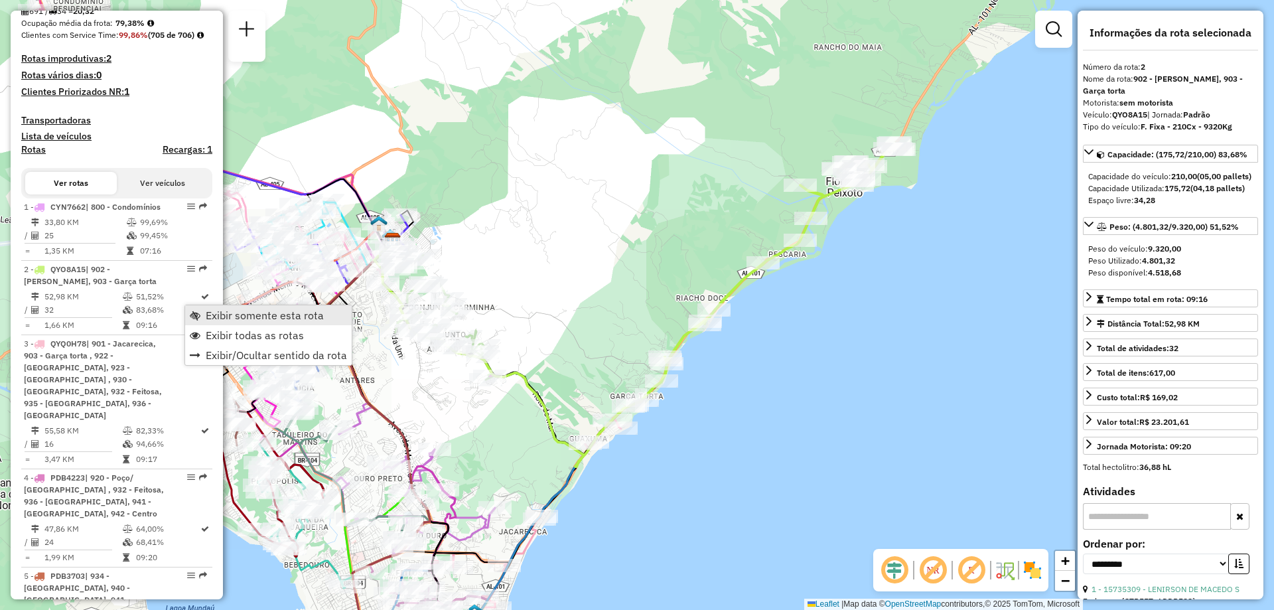
click at [229, 313] on span "Exibir somente esta rota" at bounding box center [265, 315] width 118 height 11
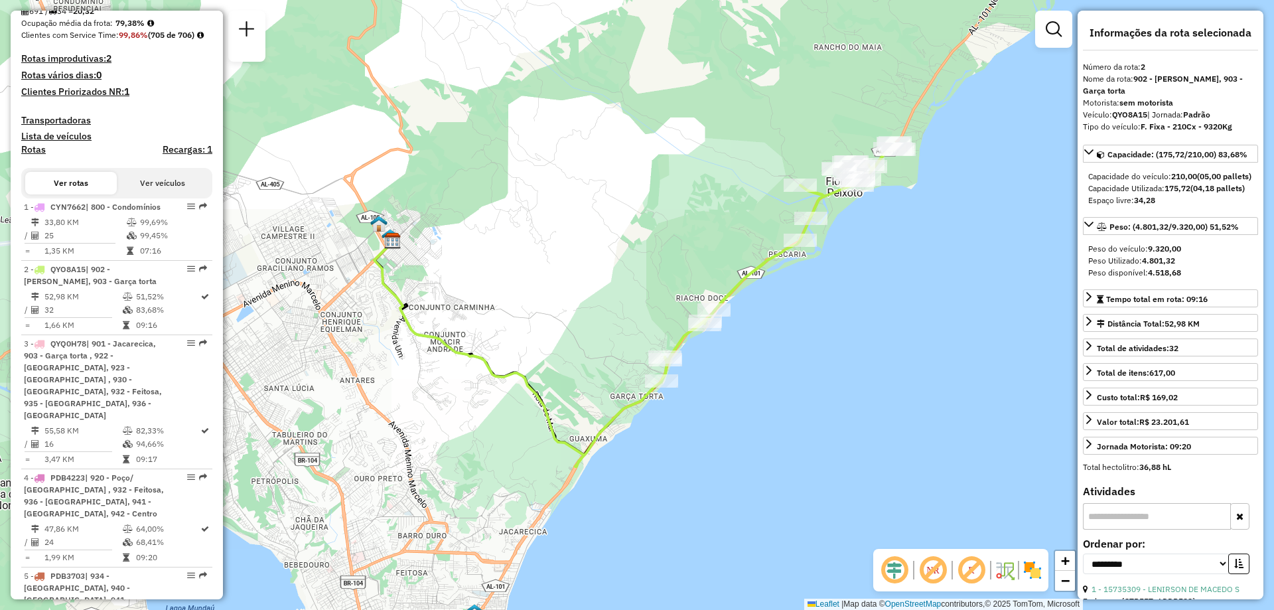
scroll to position [1856, 0]
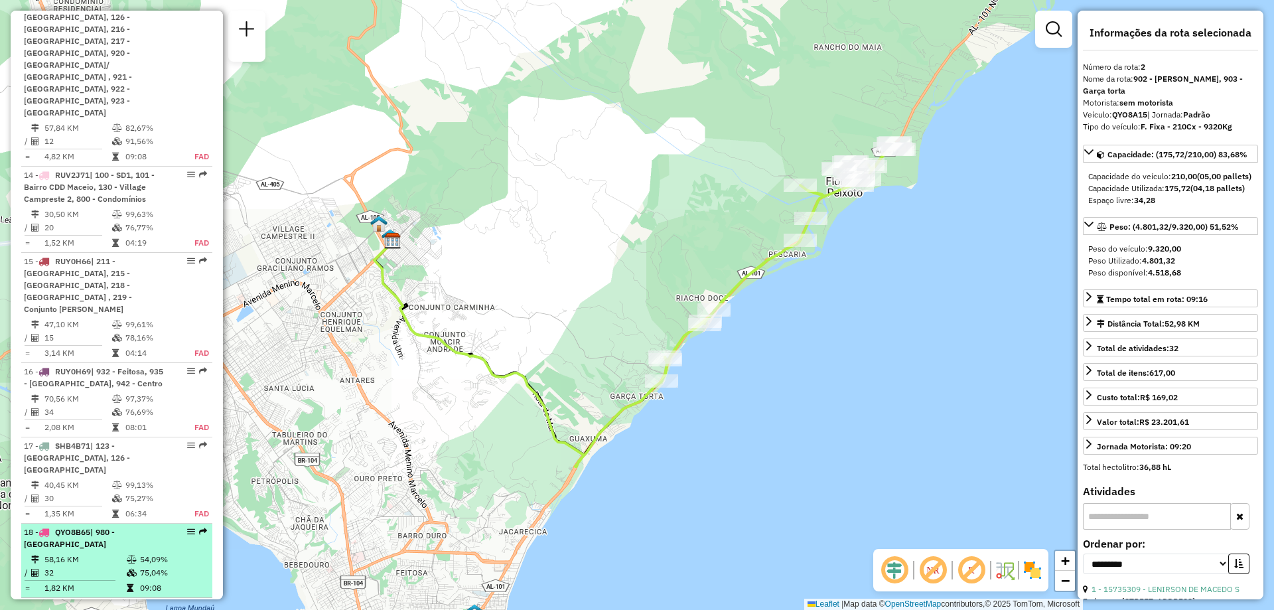
click at [166, 553] on td "54,09%" at bounding box center [172, 559] width 67 height 13
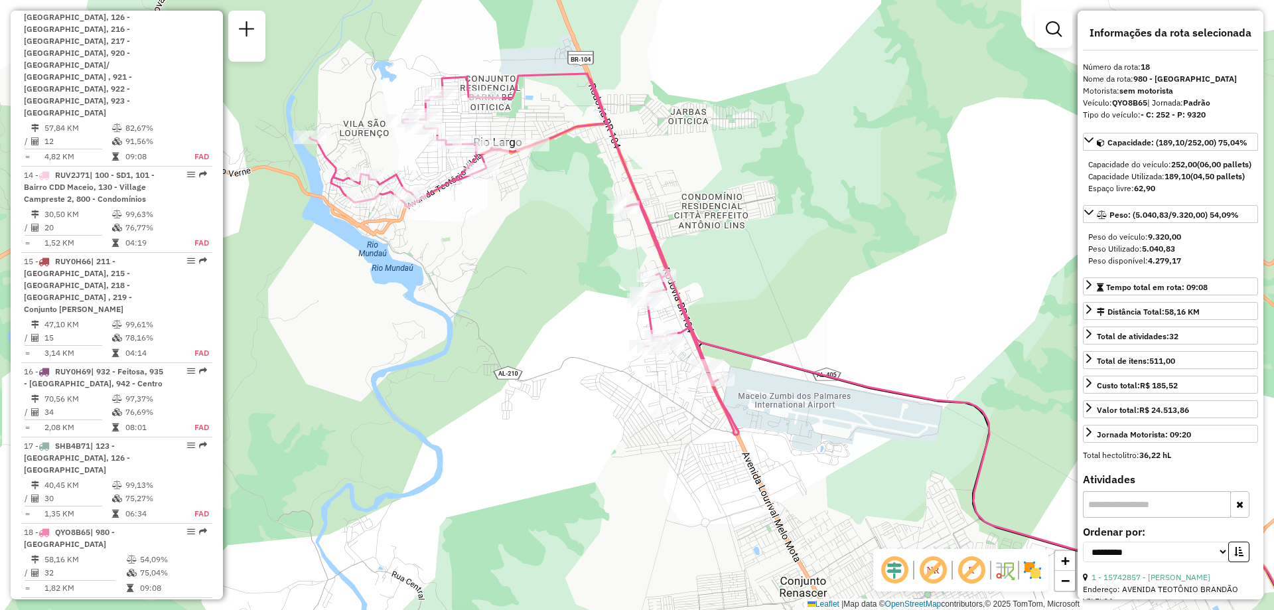
drag, startPoint x: 449, startPoint y: 316, endPoint x: 636, endPoint y: 385, distance: 199.5
click at [636, 385] on div "Janela de atendimento Grade de atendimento Capacidade Transportadoras Veículos …" at bounding box center [637, 305] width 1274 height 610
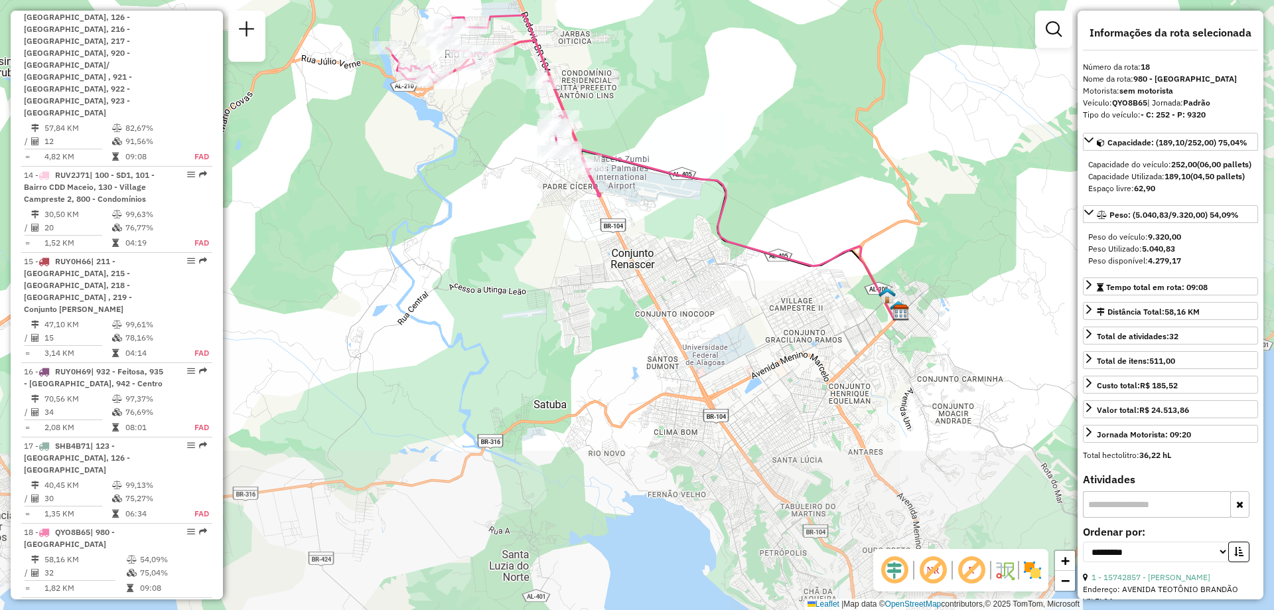
drag, startPoint x: 805, startPoint y: 423, endPoint x: 748, endPoint y: 242, distance: 190.6
click at [748, 242] on icon at bounding box center [699, 169] width 403 height 301
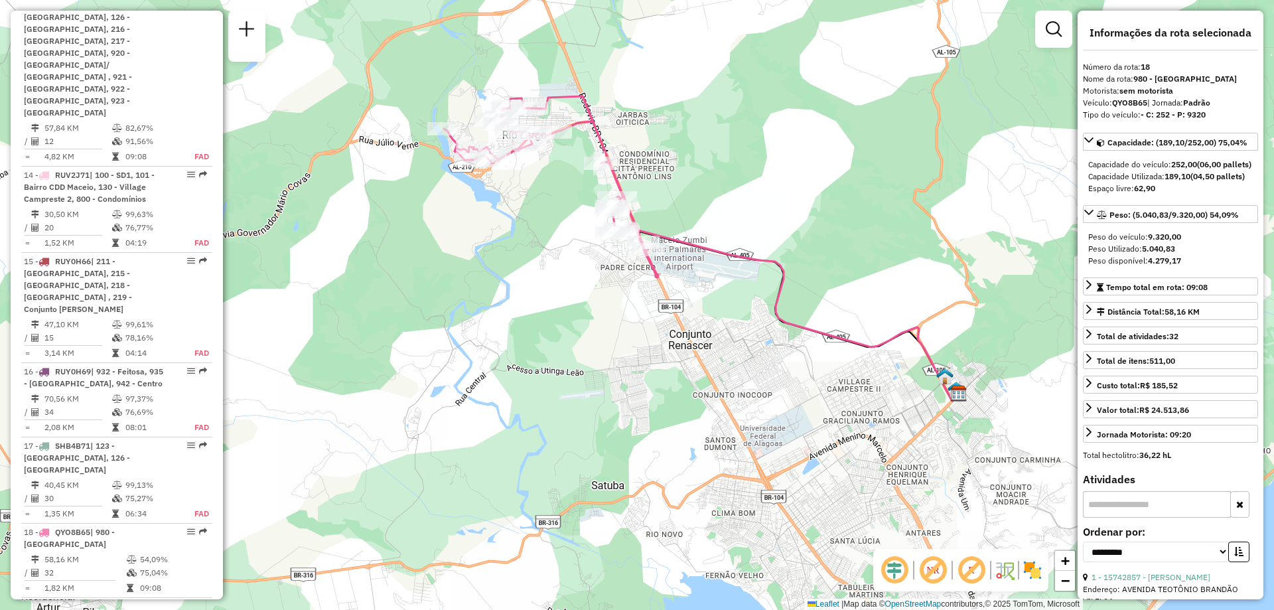
drag, startPoint x: 714, startPoint y: 198, endPoint x: 771, endPoint y: 255, distance: 80.2
click at [771, 255] on div "Janela de atendimento Grade de atendimento Capacidade Transportadoras Veículos …" at bounding box center [637, 305] width 1274 height 610
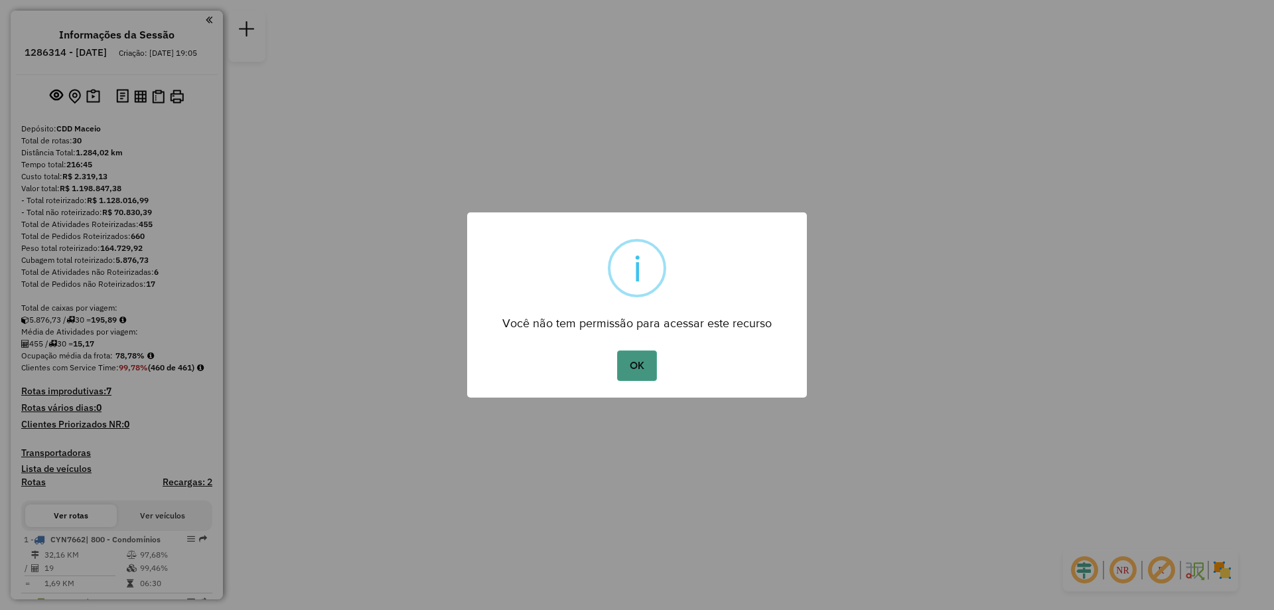
click at [628, 366] on button "OK" at bounding box center [636, 365] width 39 height 31
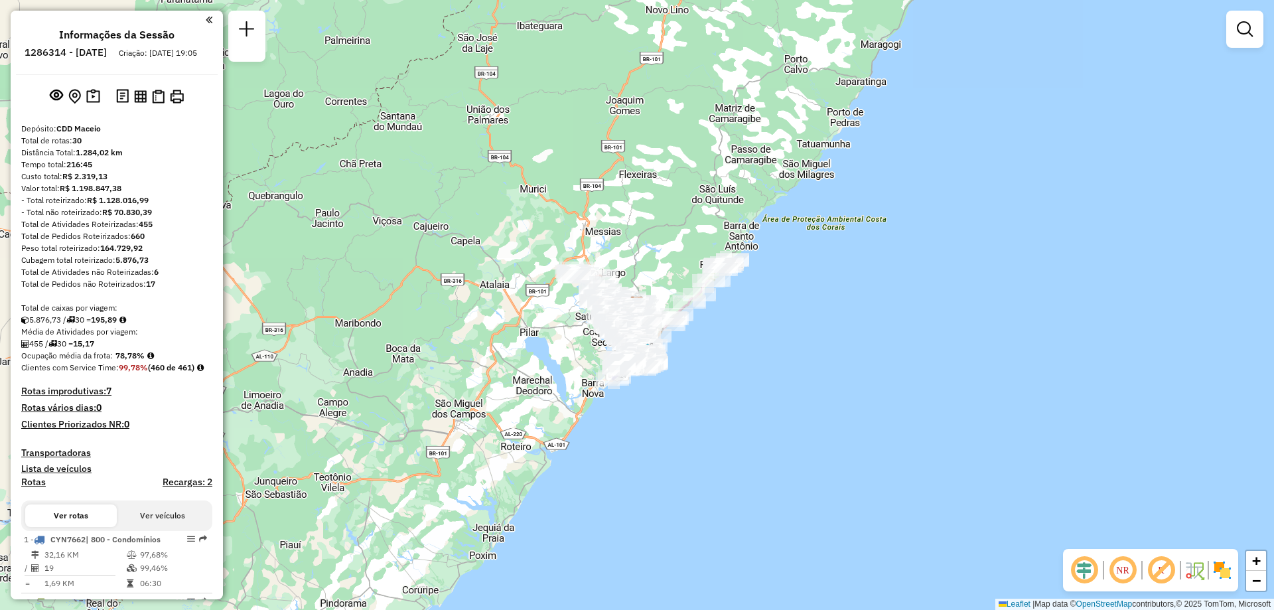
scroll to position [773, 0]
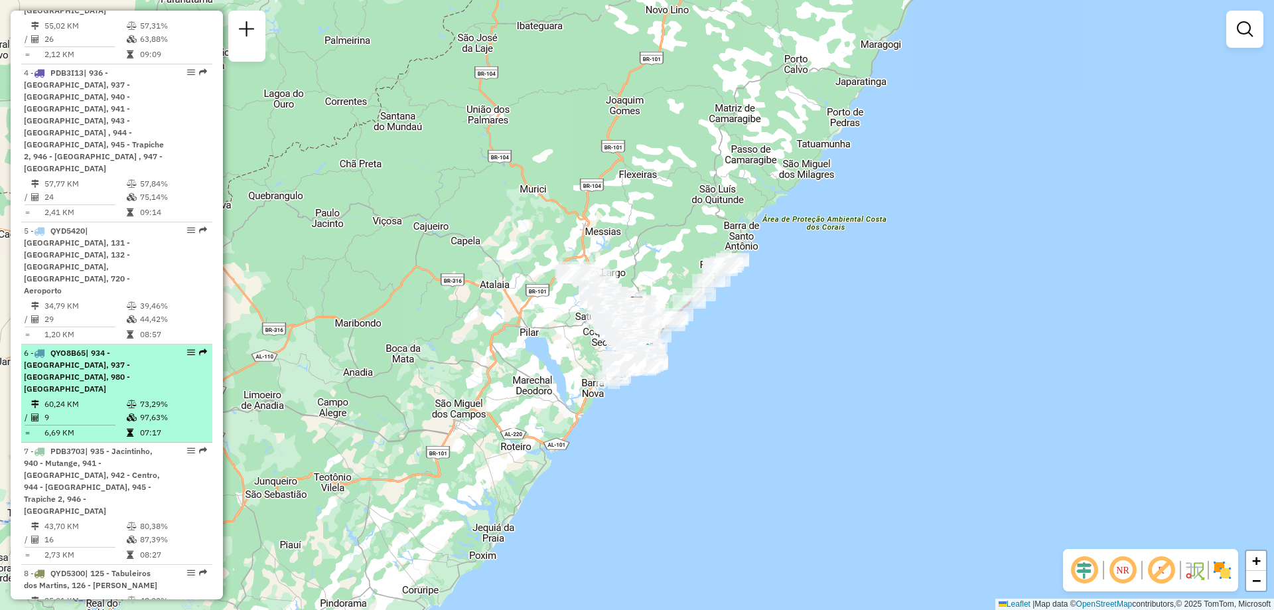
click at [130, 348] on span "| 934 - [GEOGRAPHIC_DATA], 937 - [GEOGRAPHIC_DATA], 980 - [GEOGRAPHIC_DATA]" at bounding box center [77, 371] width 106 height 46
select select "**********"
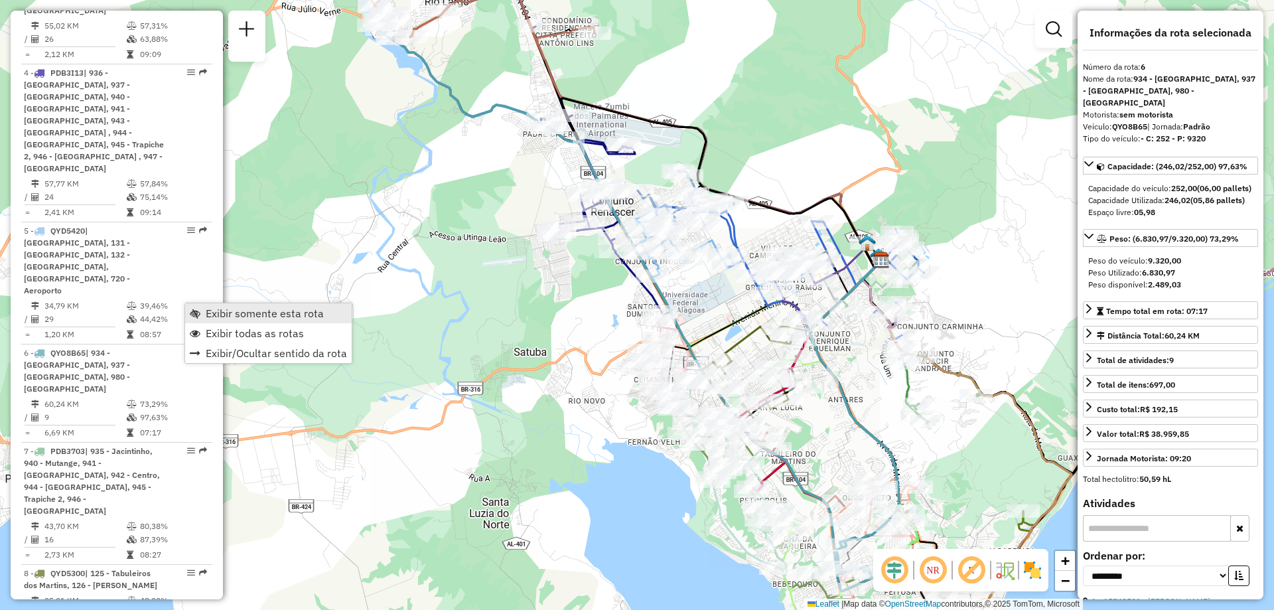
click at [212, 308] on span "Exibir somente esta rota" at bounding box center [265, 313] width 118 height 11
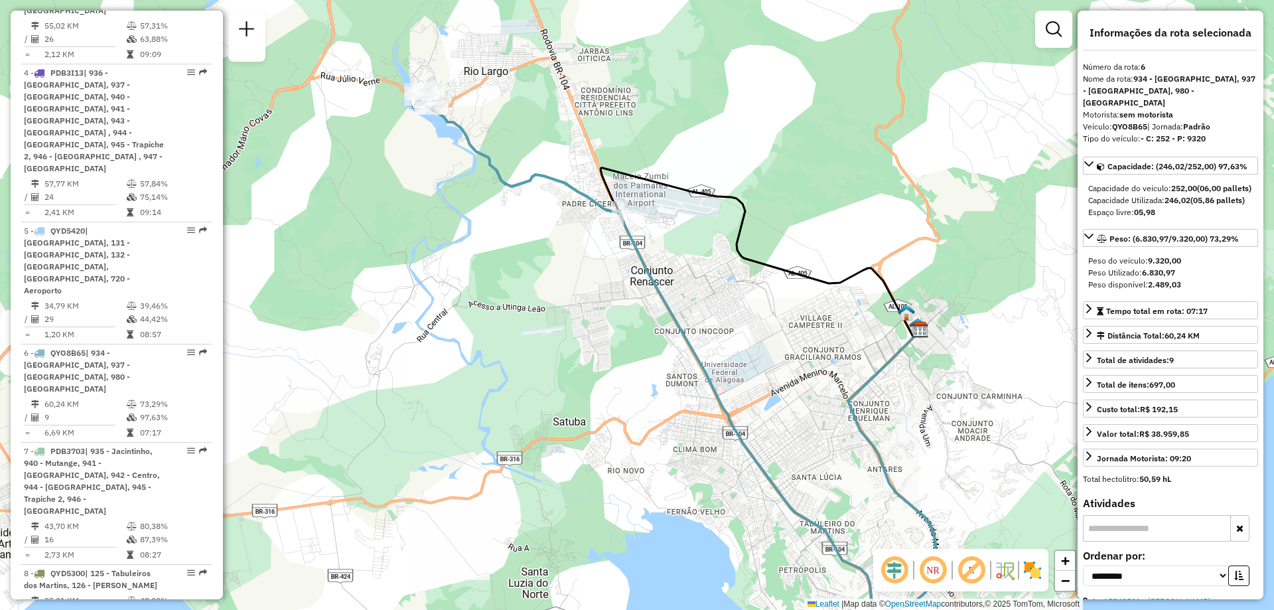
drag, startPoint x: 460, startPoint y: 246, endPoint x: 499, endPoint y: 316, distance: 79.9
click at [499, 316] on div "Janela de atendimento Grade de atendimento Capacidade Transportadoras Veículos …" at bounding box center [637, 305] width 1274 height 610
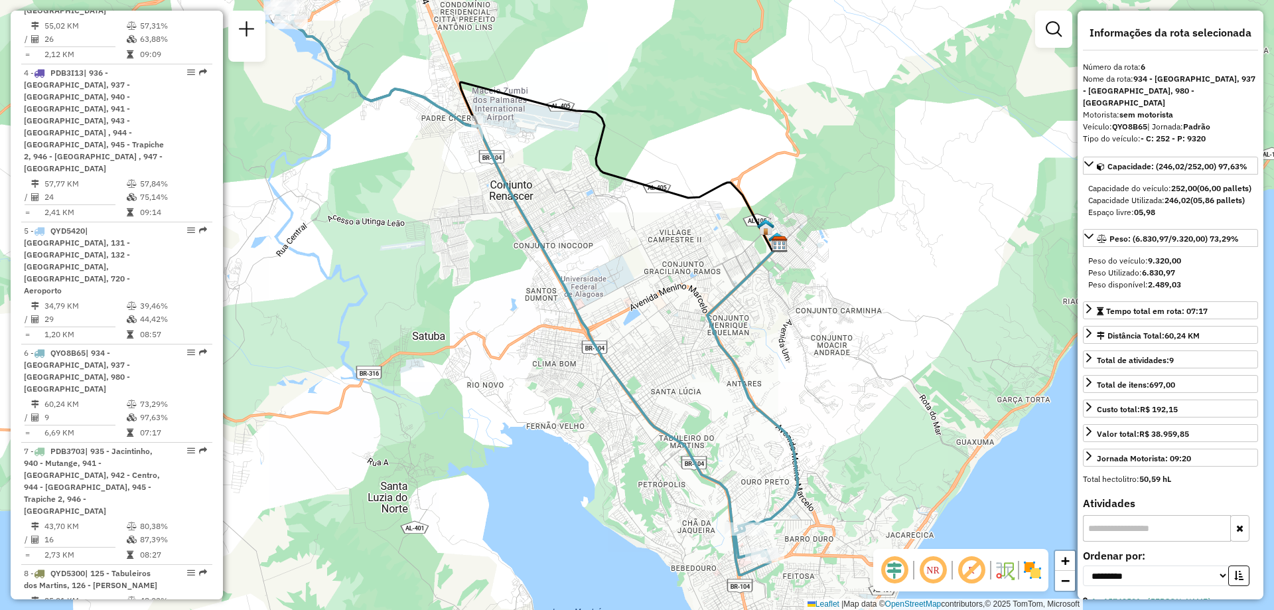
drag, startPoint x: 894, startPoint y: 382, endPoint x: 711, endPoint y: 257, distance: 221.1
click at [711, 257] on div "Janela de atendimento Grade de atendimento Capacidade Transportadoras Veículos …" at bounding box center [637, 305] width 1274 height 610
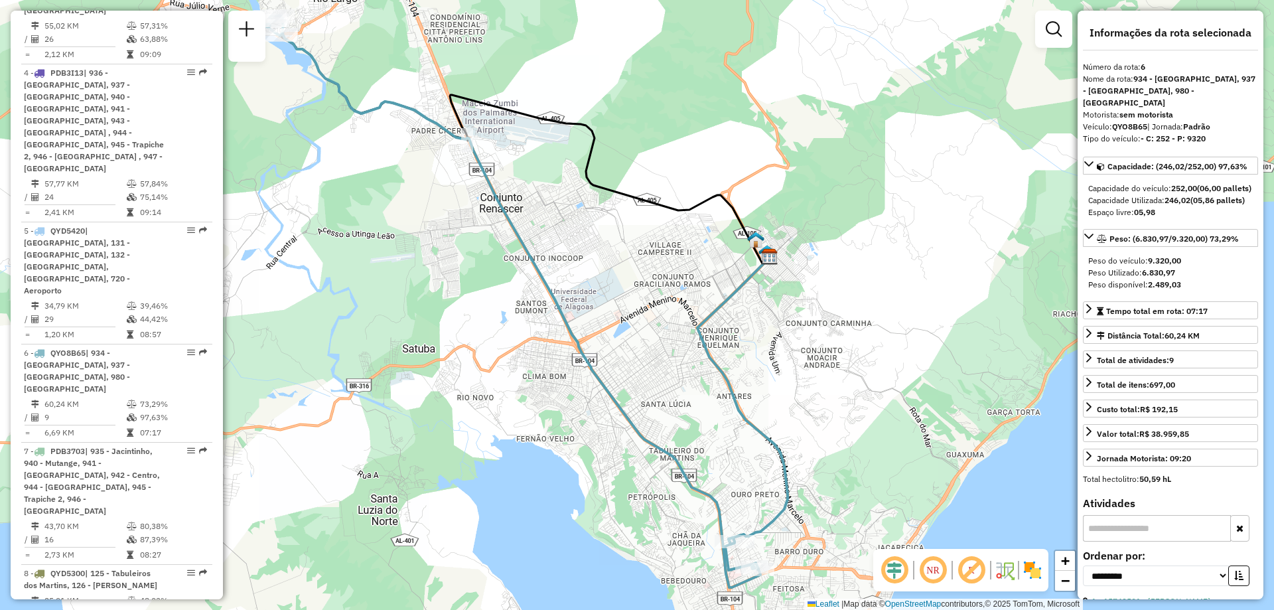
click at [930, 569] on em at bounding box center [933, 570] width 32 height 32
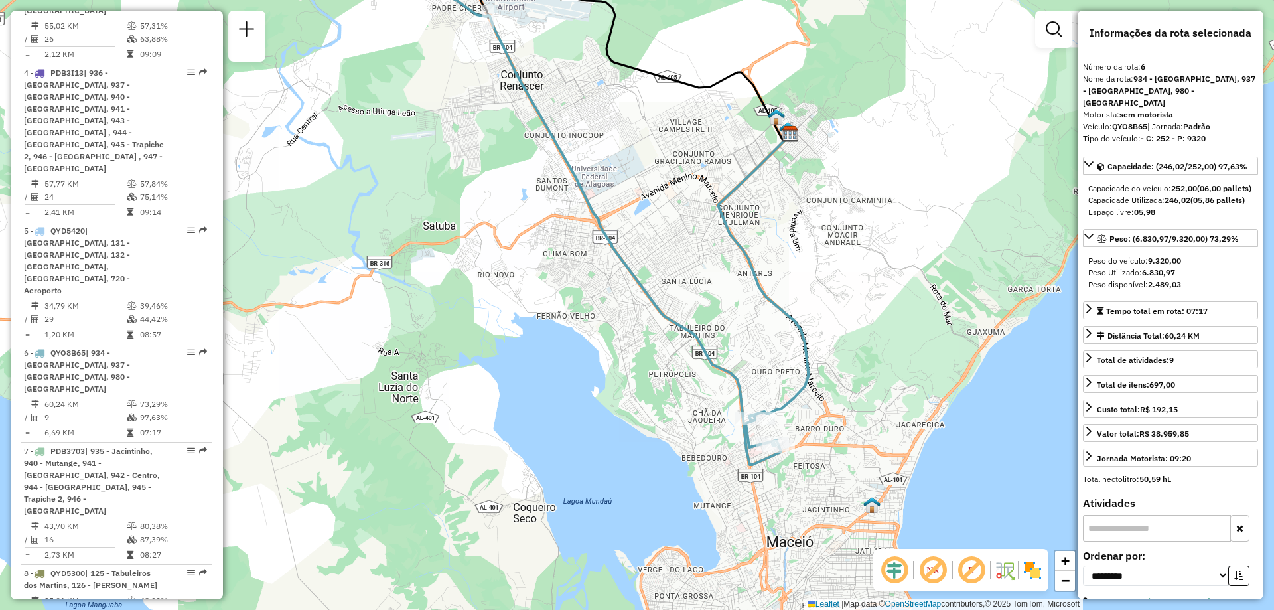
drag, startPoint x: 820, startPoint y: 466, endPoint x: 840, endPoint y: 343, distance: 124.5
click at [840, 343] on div "Janela de atendimento Grade de atendimento Capacidade Transportadoras Veículos …" at bounding box center [637, 305] width 1274 height 610
